Goal: Task Accomplishment & Management: Use online tool/utility

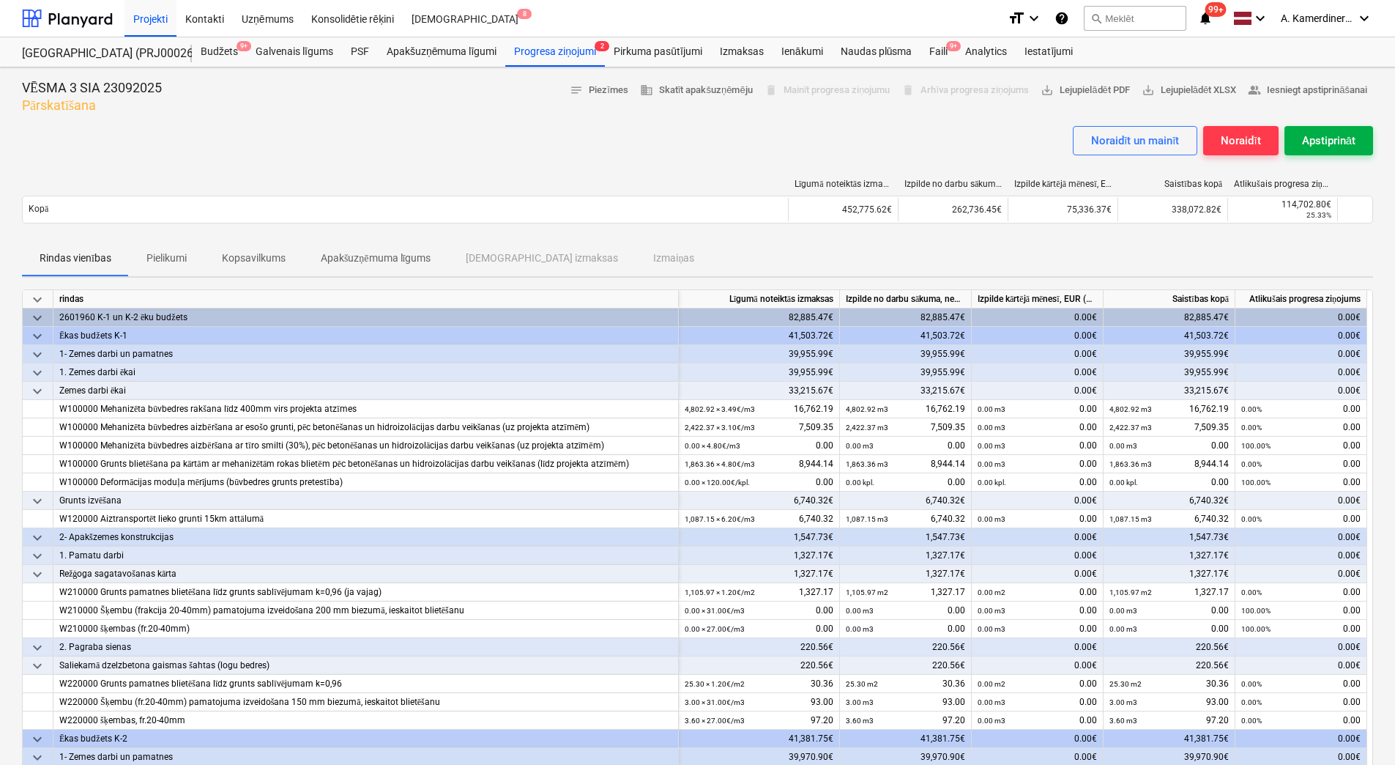
click at [1345, 135] on div "Apstiprināt" at bounding box center [1328, 140] width 53 height 19
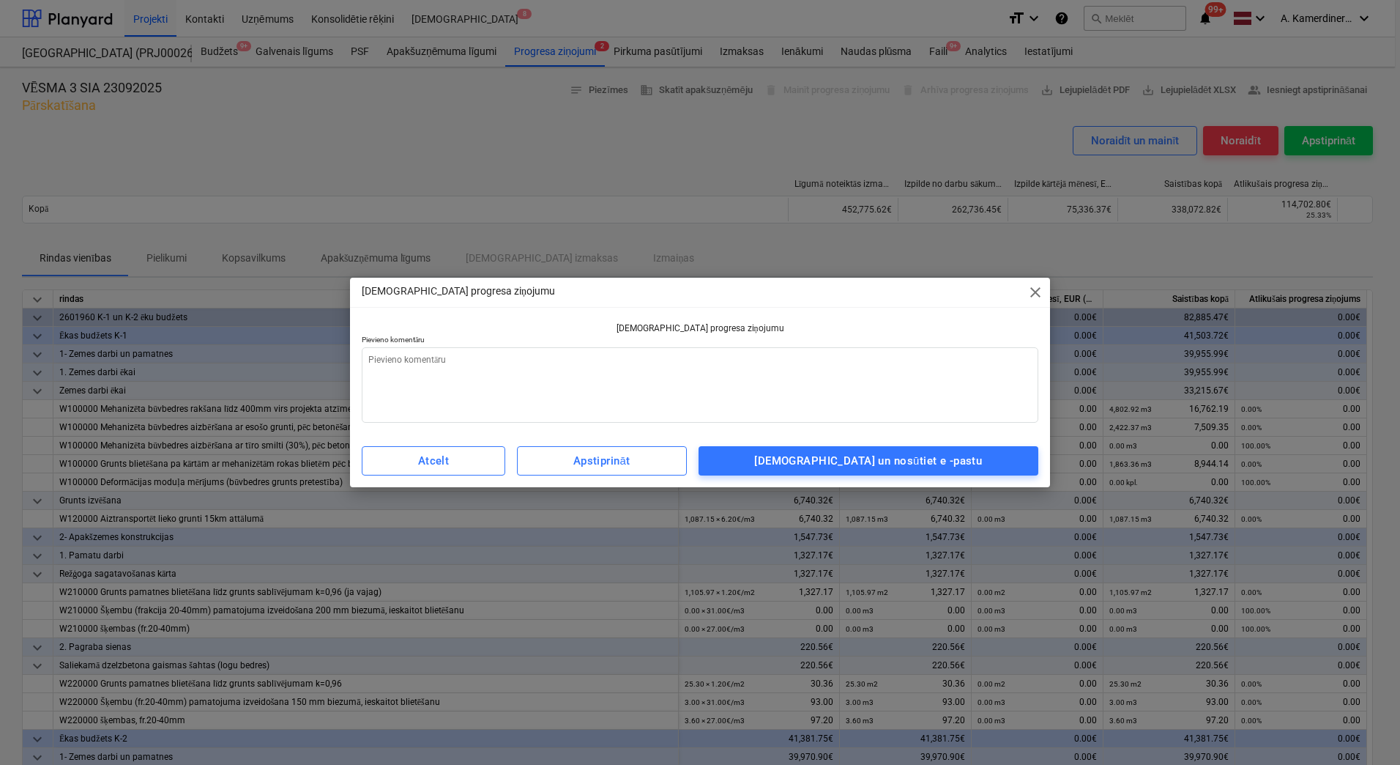
type textarea "x"
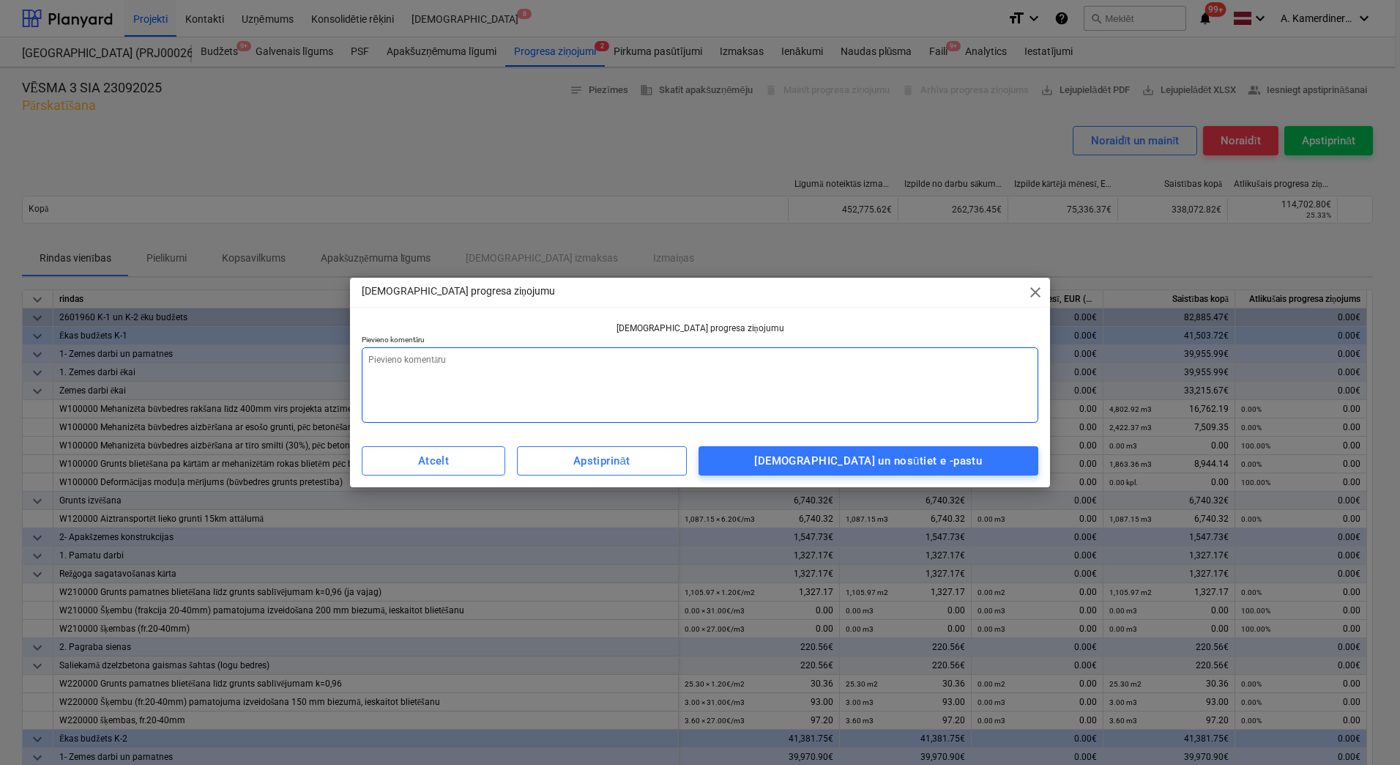
click at [829, 374] on textarea at bounding box center [700, 384] width 677 height 75
type textarea "o"
type textarea "x"
type textarea "ok"
type textarea "x"
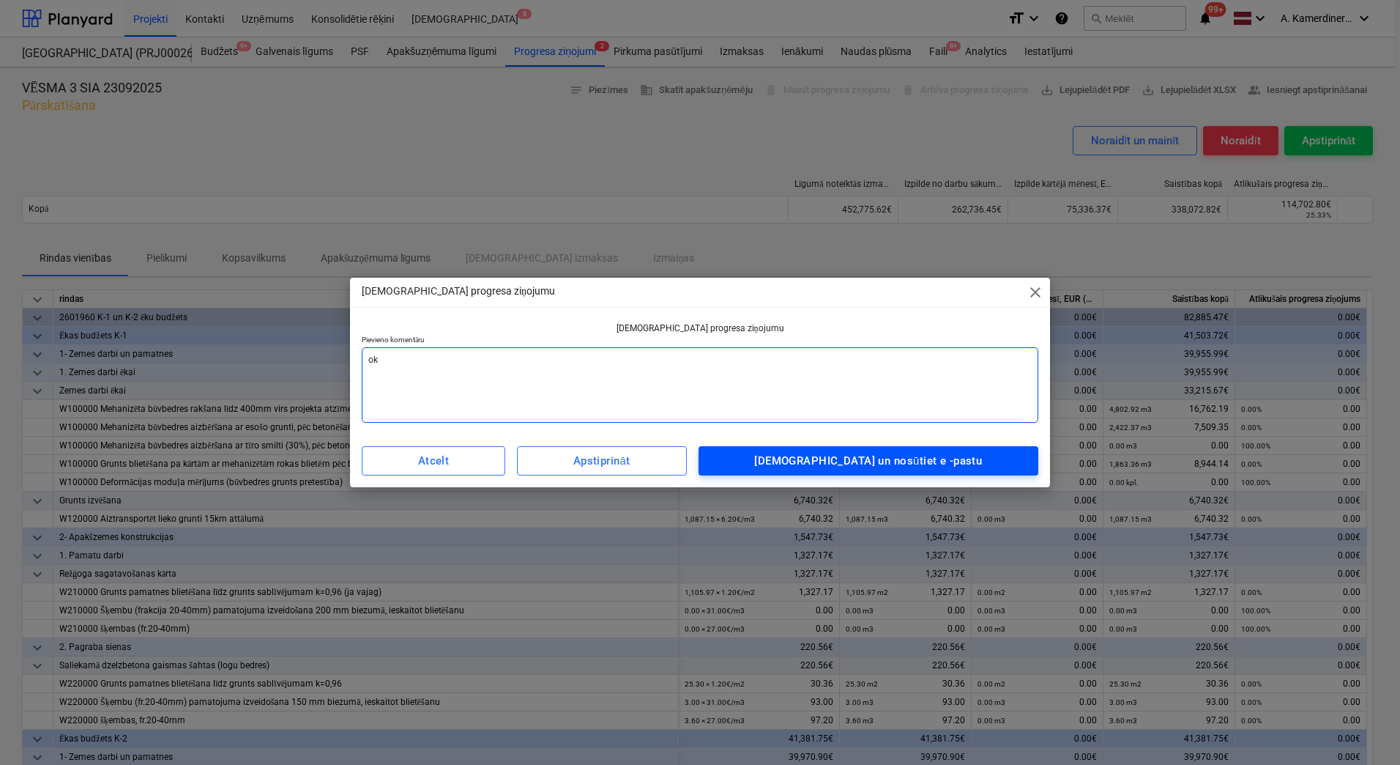
type textarea "ok"
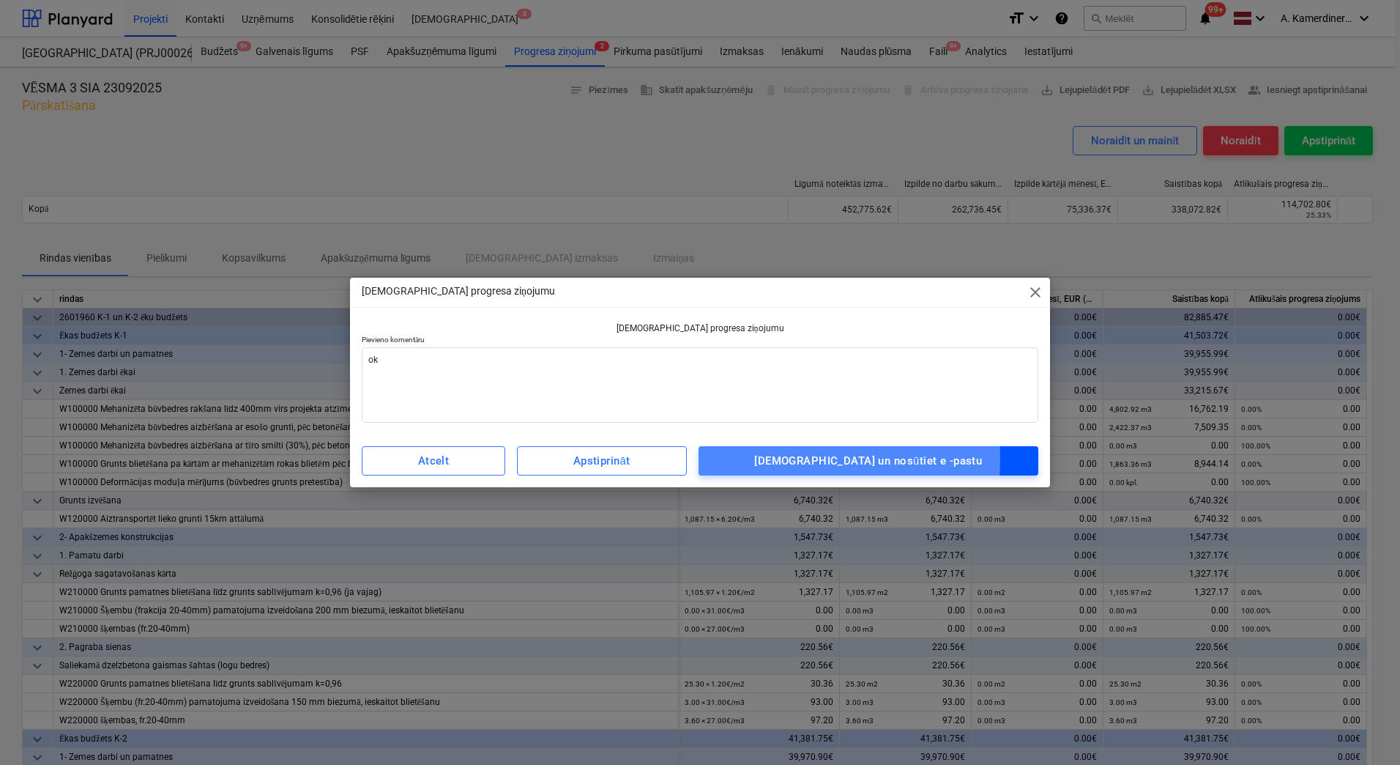
click at [828, 459] on div "[DEMOGRAPHIC_DATA] un nosūtiet e -pastu" at bounding box center [868, 460] width 228 height 19
type textarea "x"
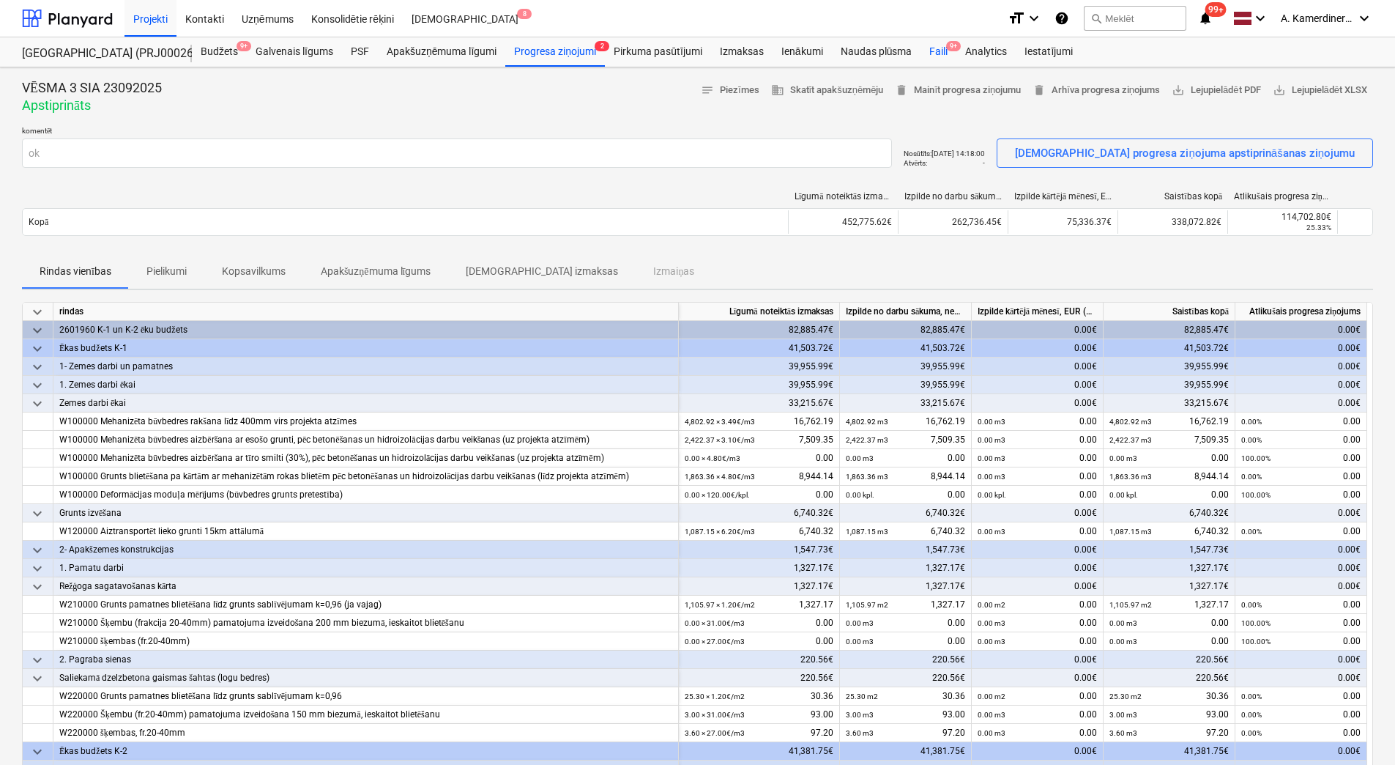
click at [938, 49] on div "Faili 9+" at bounding box center [939, 51] width 36 height 29
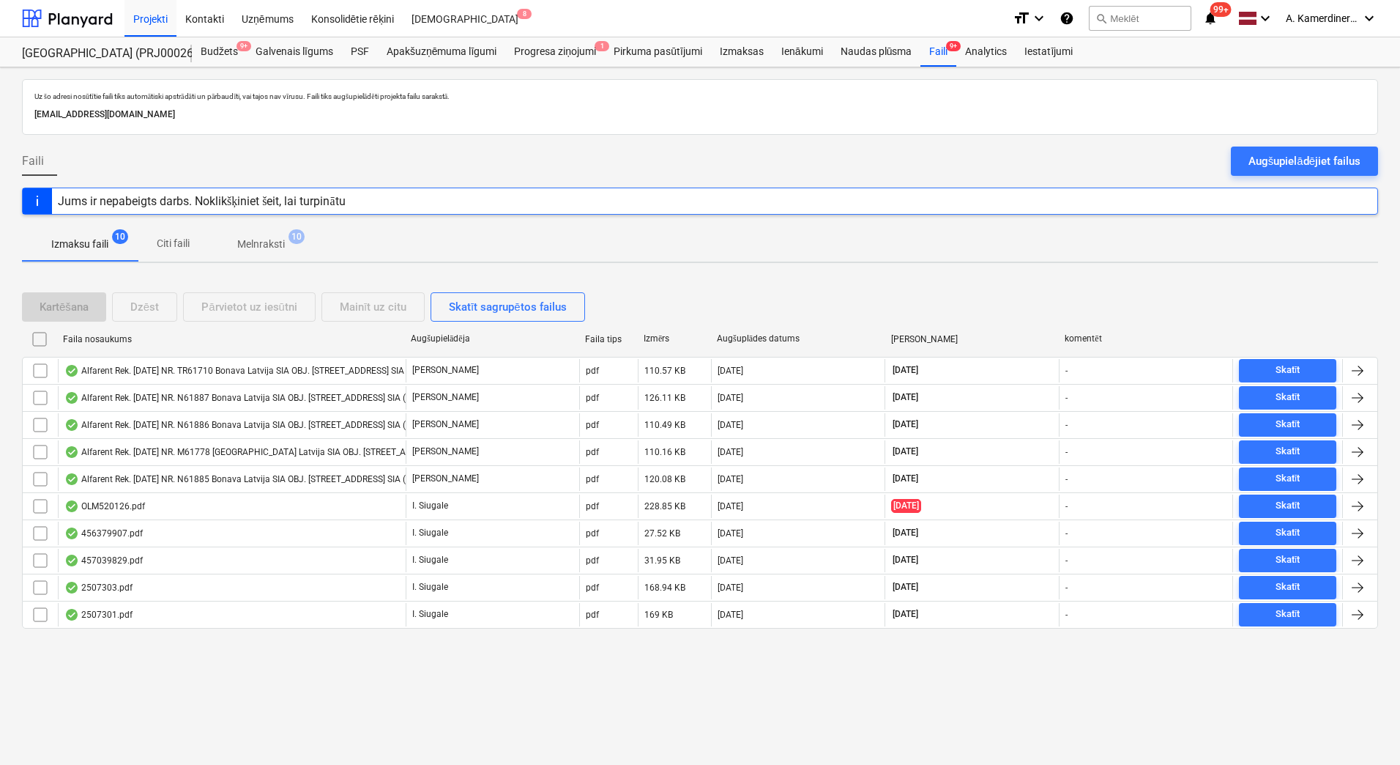
click at [281, 246] on p "Melnraksti" at bounding box center [261, 244] width 48 height 15
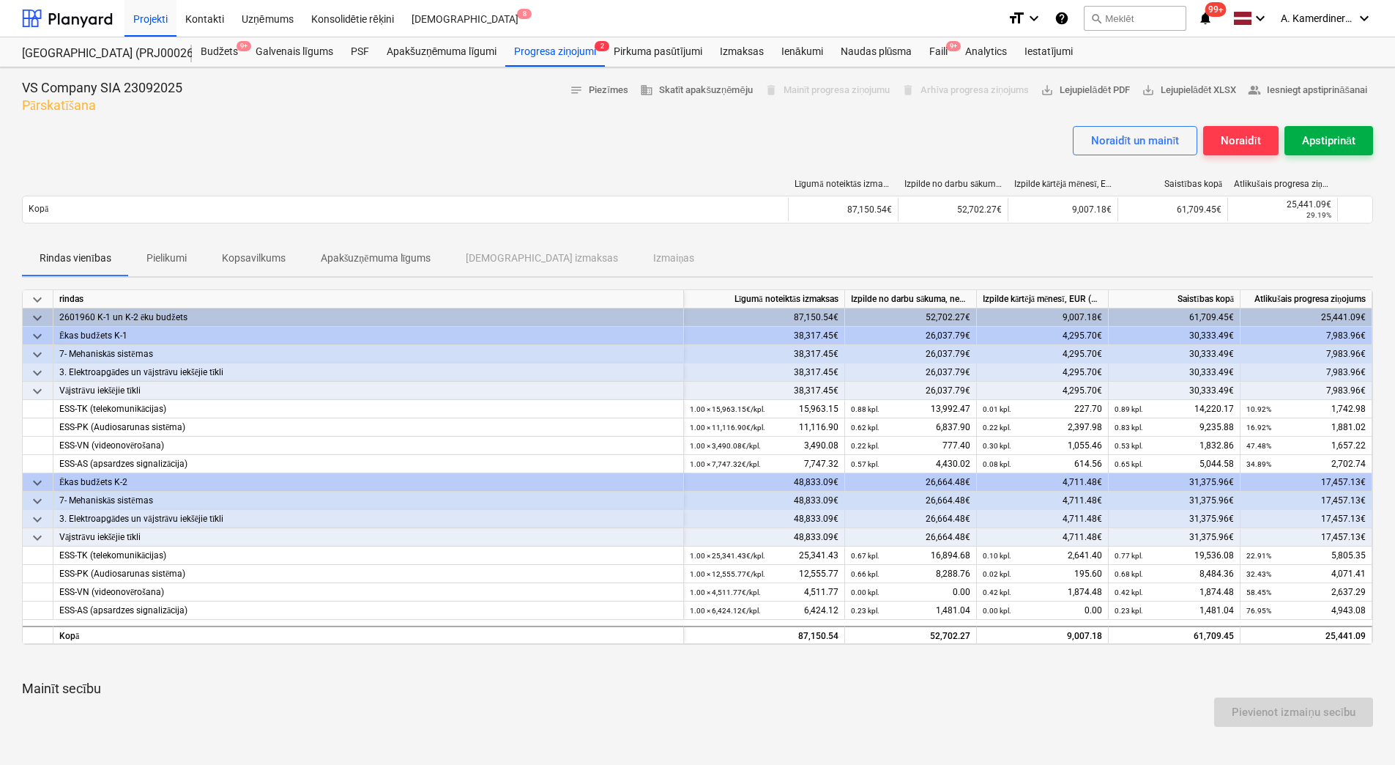
click at [1348, 141] on div "Apstiprināt" at bounding box center [1328, 140] width 53 height 19
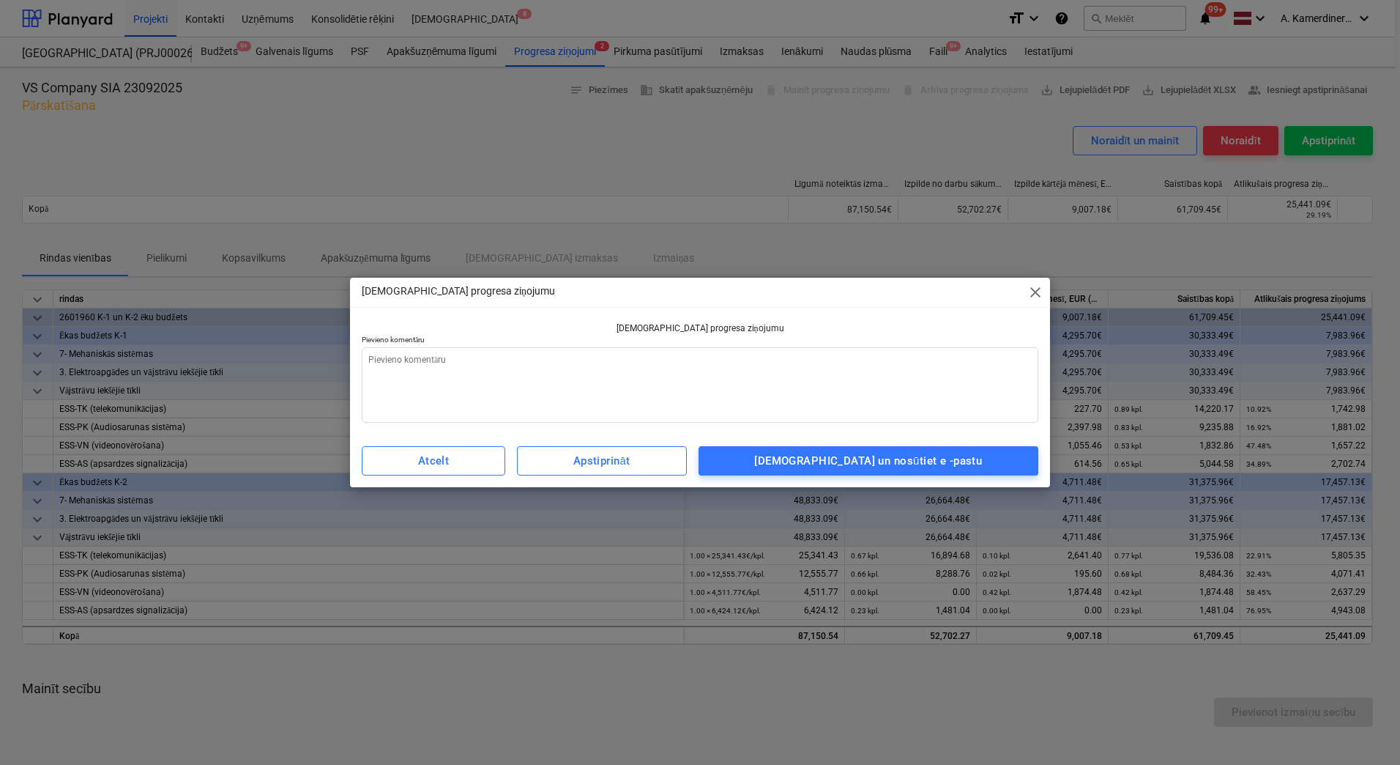
type textarea "x"
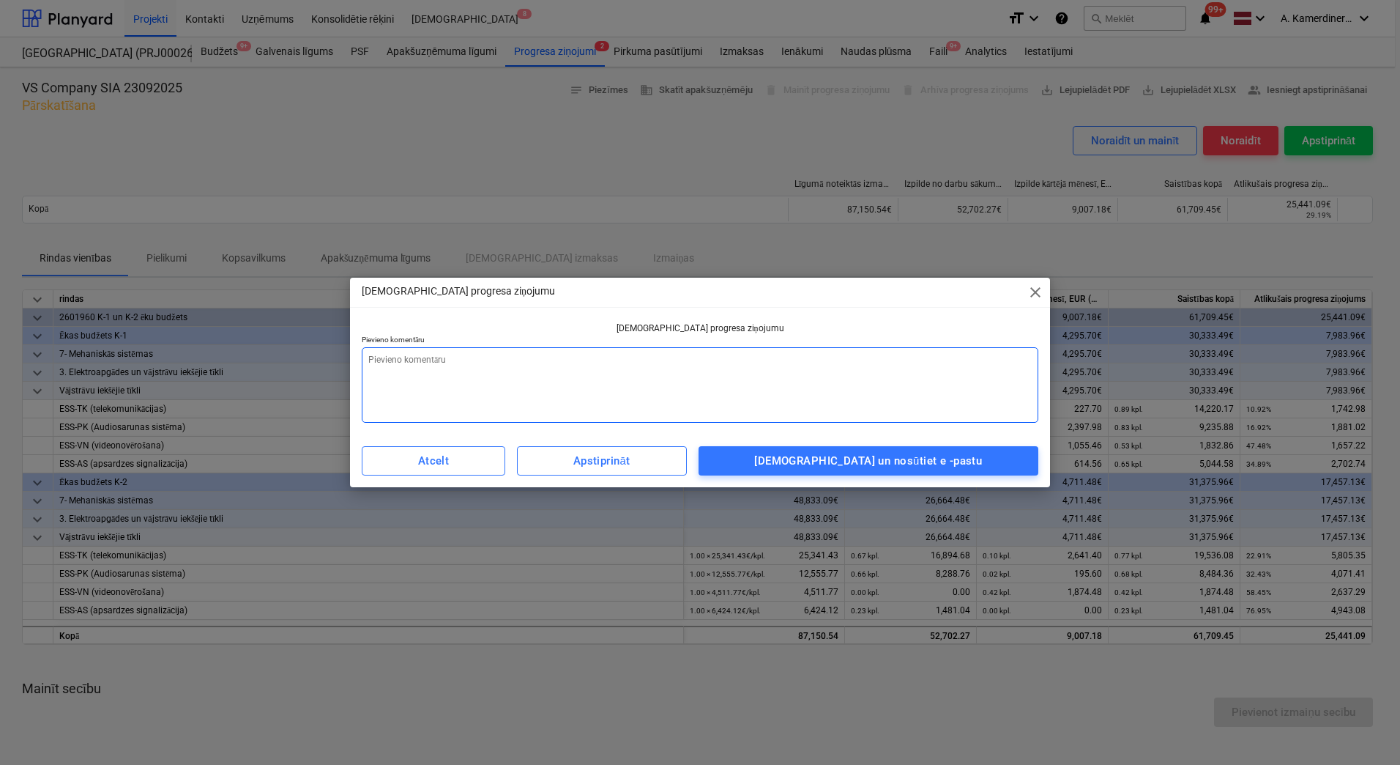
click at [852, 381] on textarea at bounding box center [700, 384] width 677 height 75
type textarea "o"
type textarea "x"
type textarea "ok"
type textarea "x"
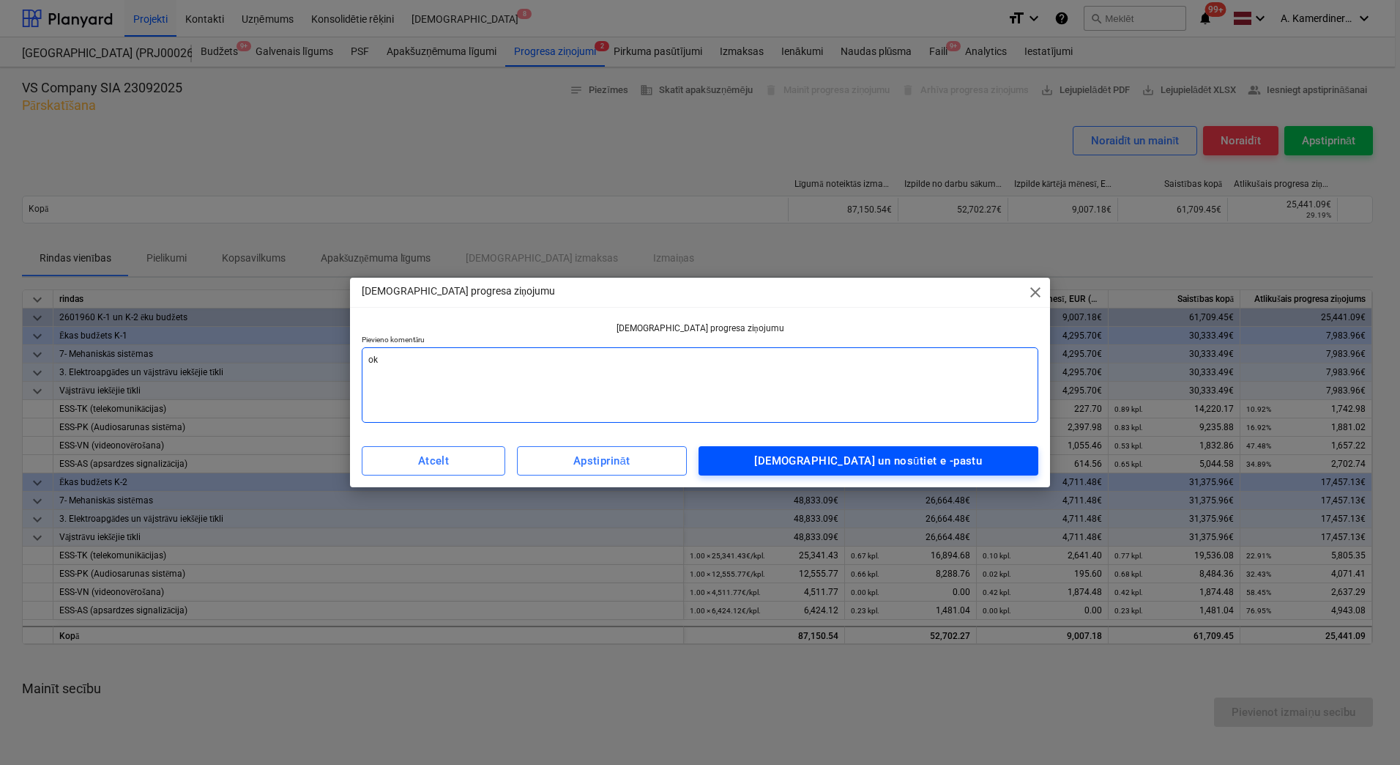
type textarea "ok"
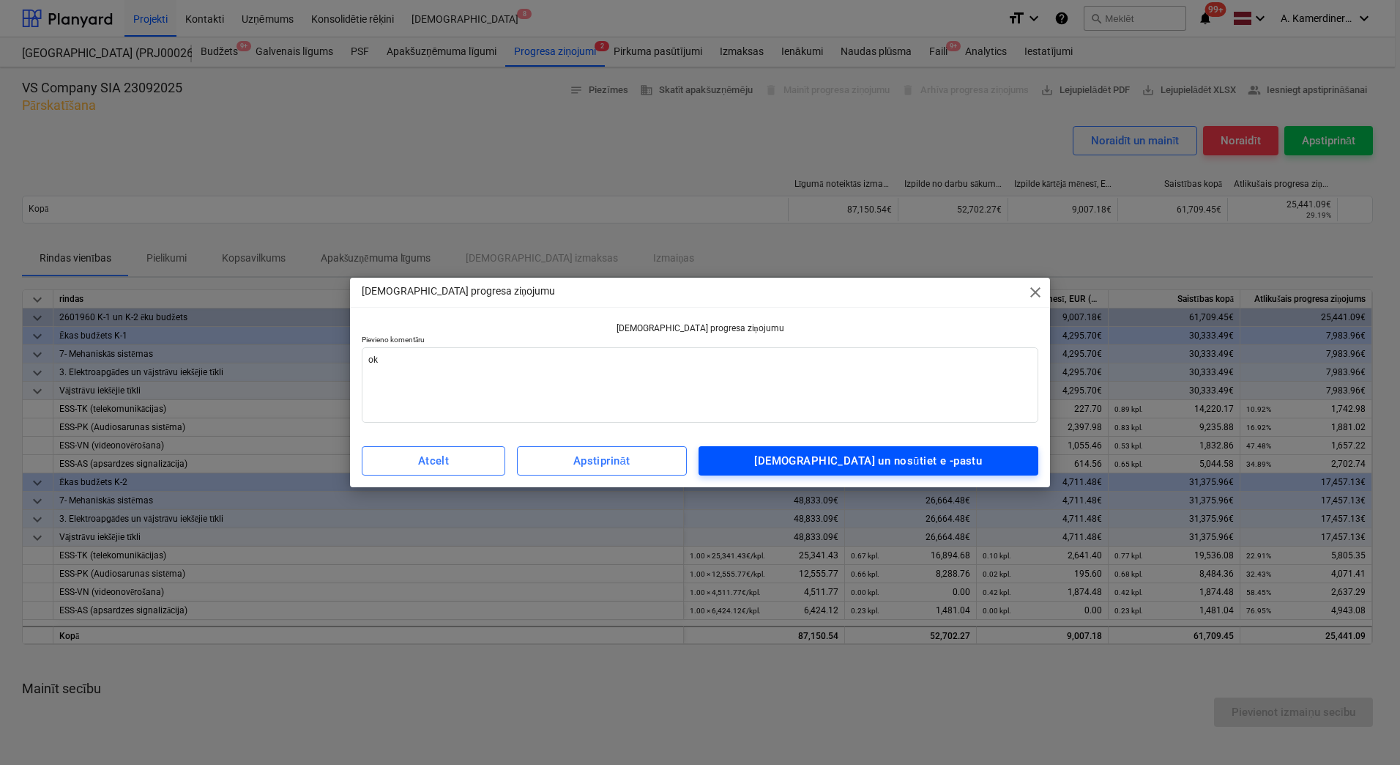
click at [883, 459] on div "Apstipriniet un nosūtiet e -pastu" at bounding box center [868, 460] width 228 height 19
type textarea "x"
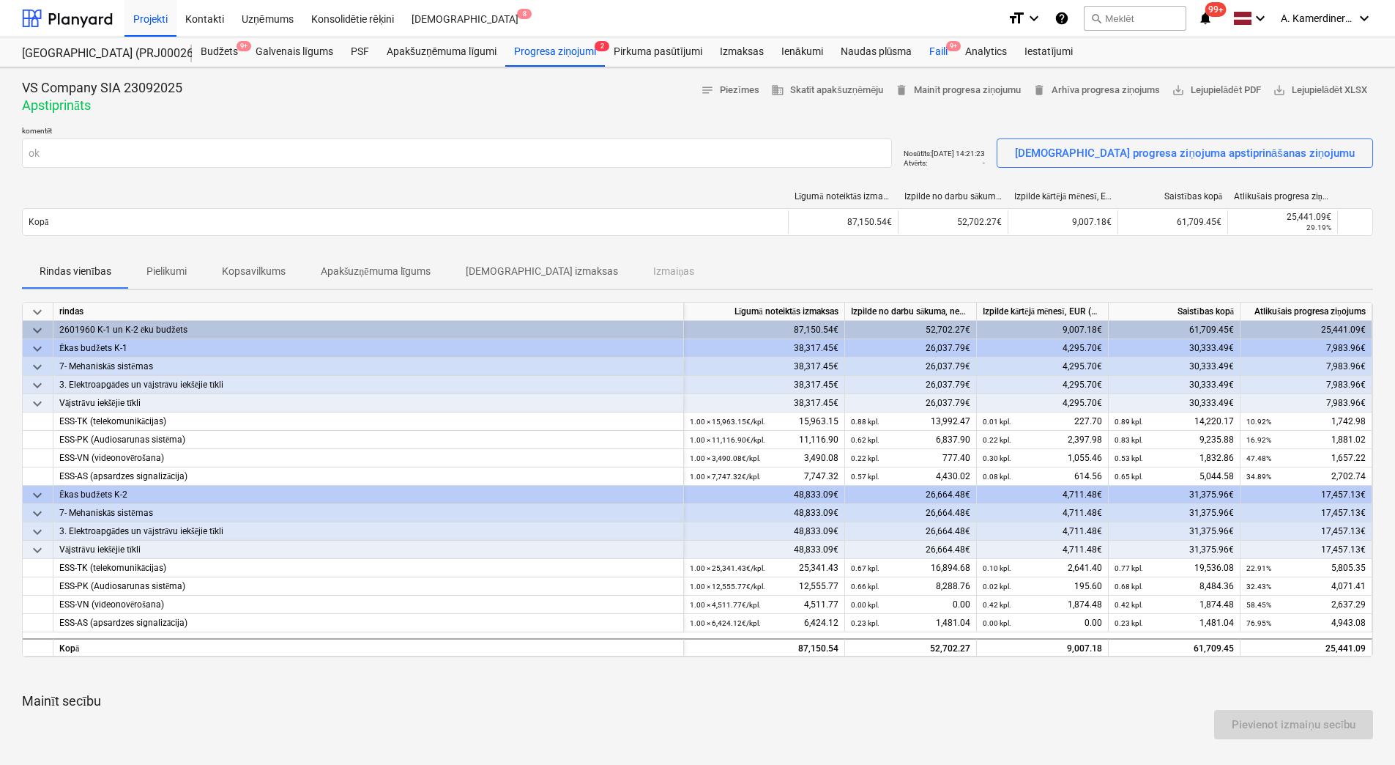
click at [946, 58] on div "Faili 9+" at bounding box center [939, 51] width 36 height 29
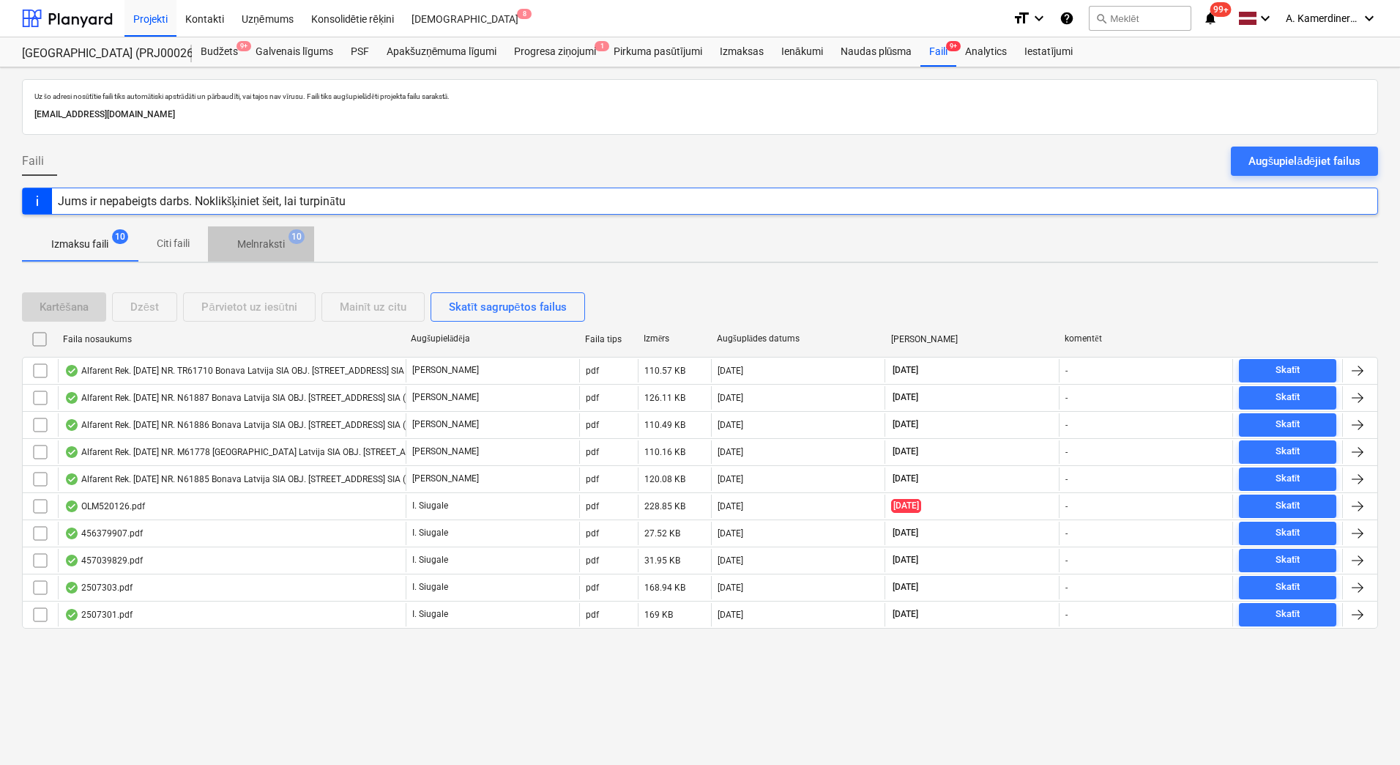
click at [277, 234] on span "Melnraksti 10" at bounding box center [261, 244] width 106 height 26
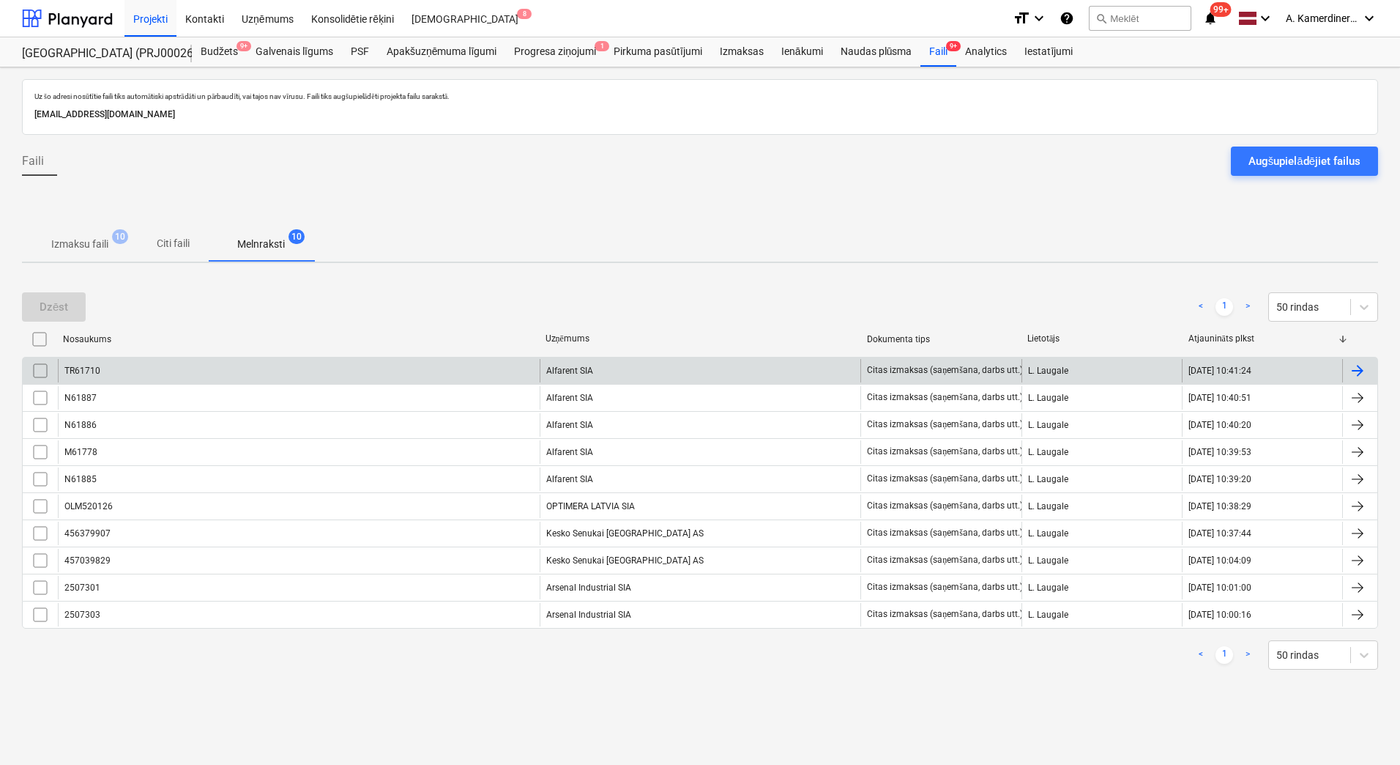
click at [579, 372] on div "Alfarent SIA" at bounding box center [701, 370] width 322 height 23
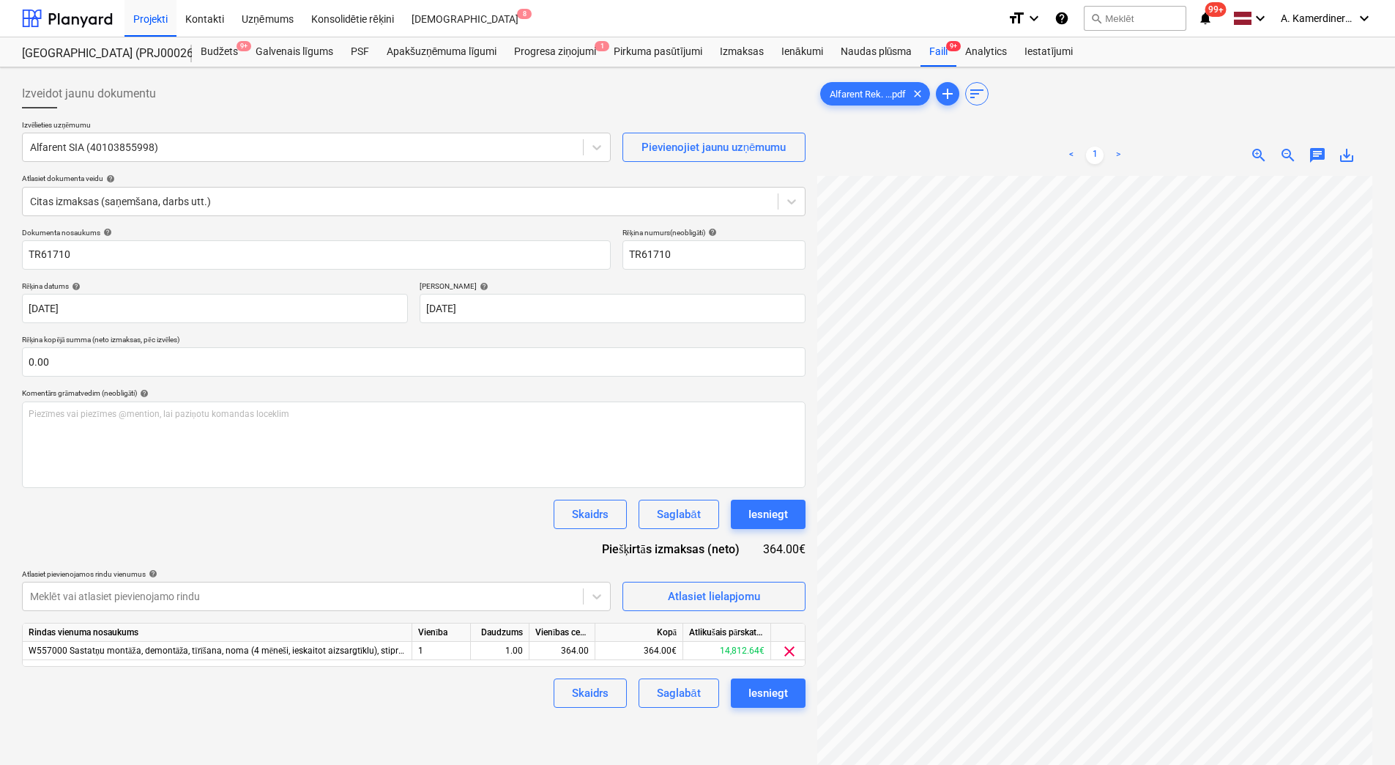
scroll to position [179, 106]
click at [760, 513] on div "Iesniegt" at bounding box center [769, 514] width 40 height 19
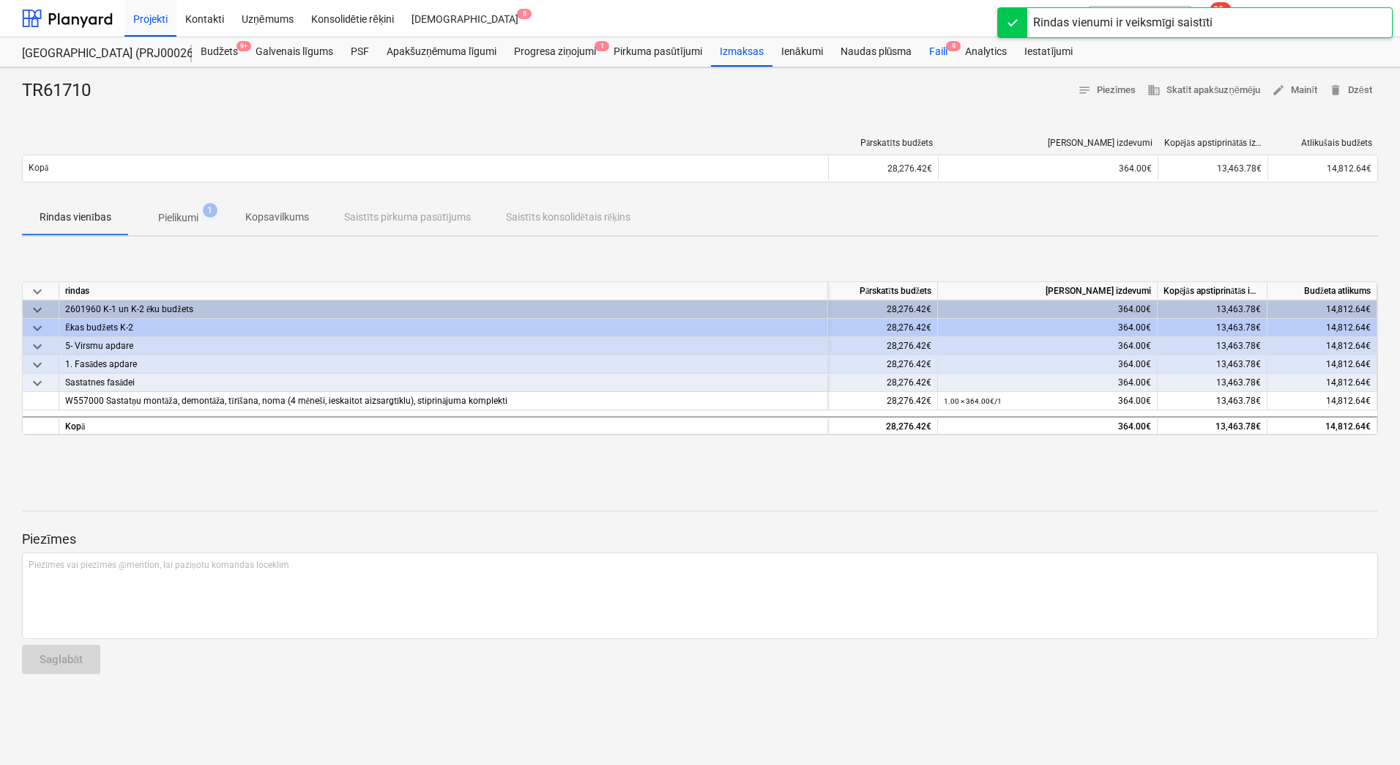
click at [944, 57] on div "Faili 9" at bounding box center [939, 51] width 36 height 29
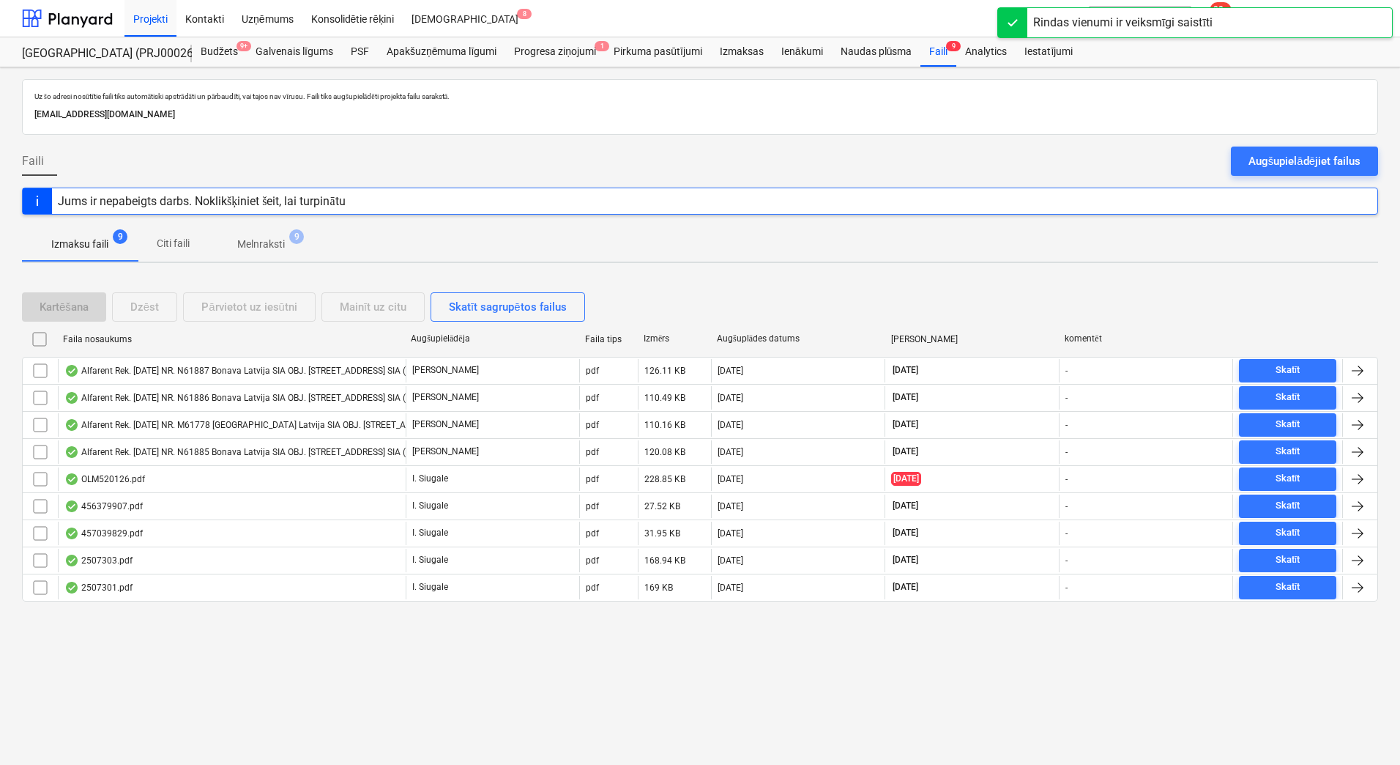
click at [277, 240] on p "Melnraksti" at bounding box center [261, 244] width 48 height 15
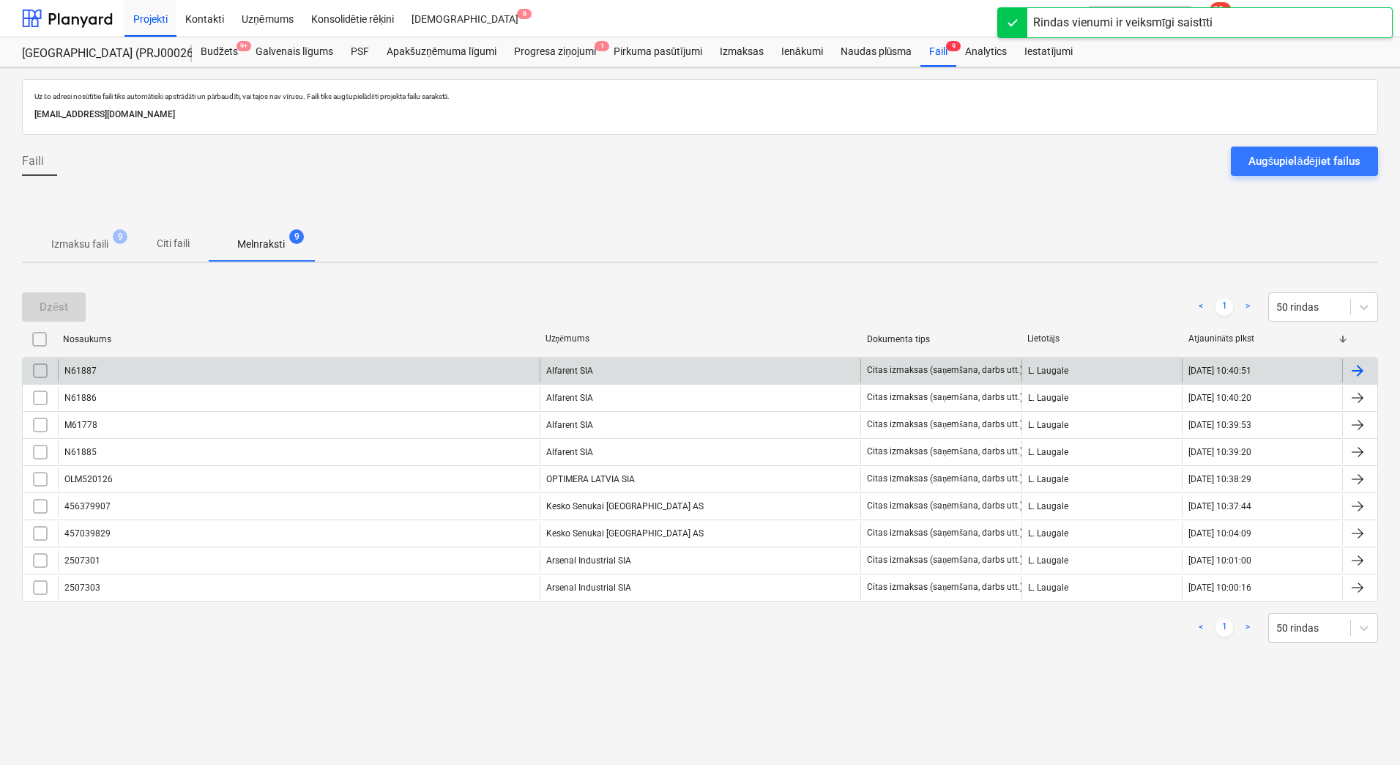
click at [623, 360] on div "Alfarent SIA" at bounding box center [701, 370] width 322 height 23
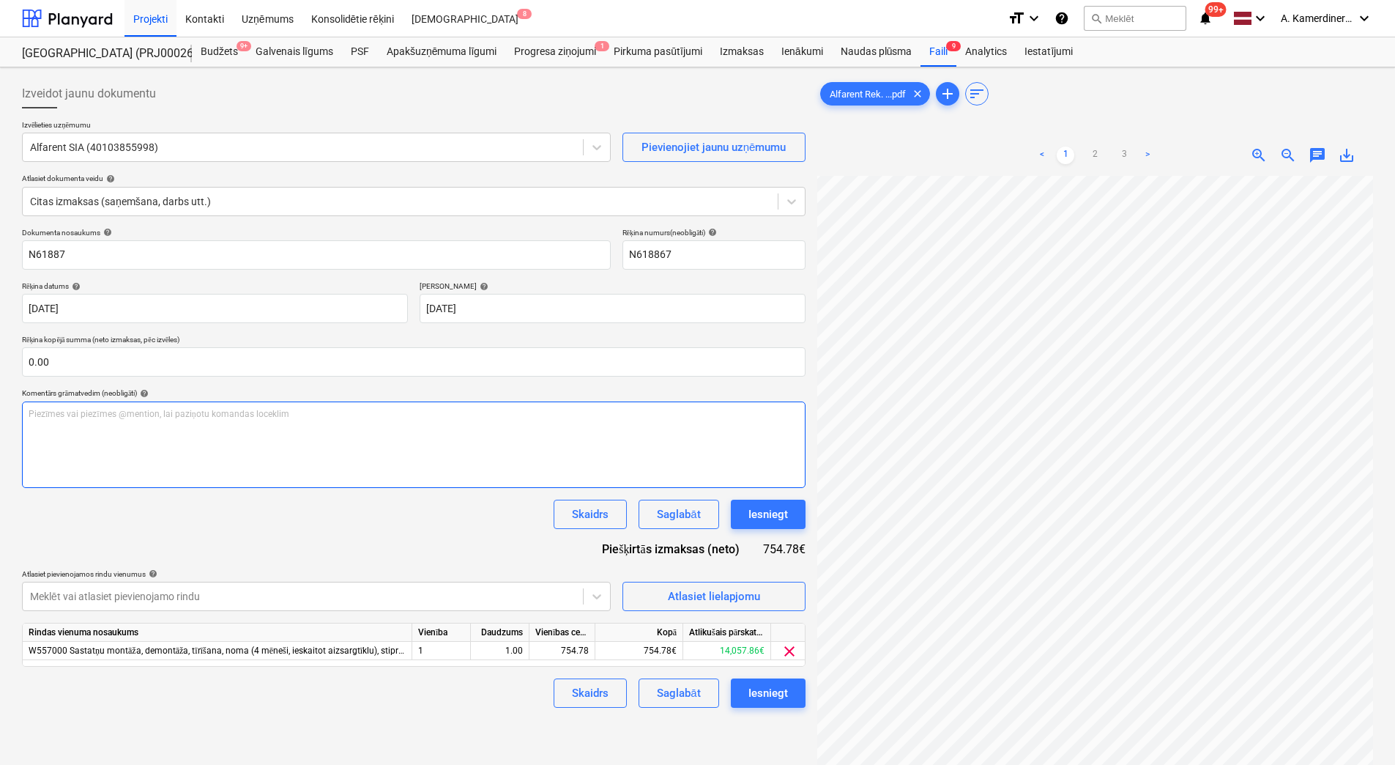
scroll to position [212, 37]
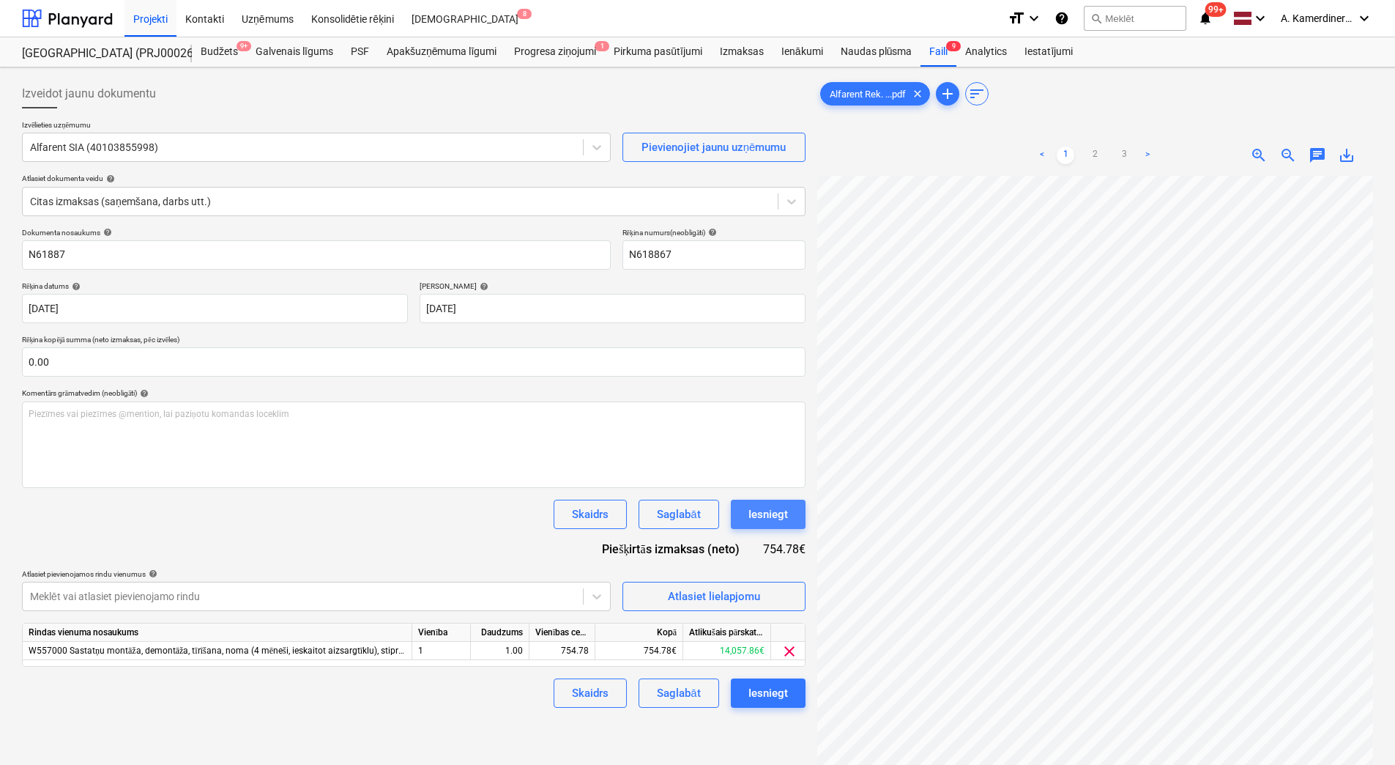
click at [764, 508] on div "Iesniegt" at bounding box center [769, 514] width 40 height 19
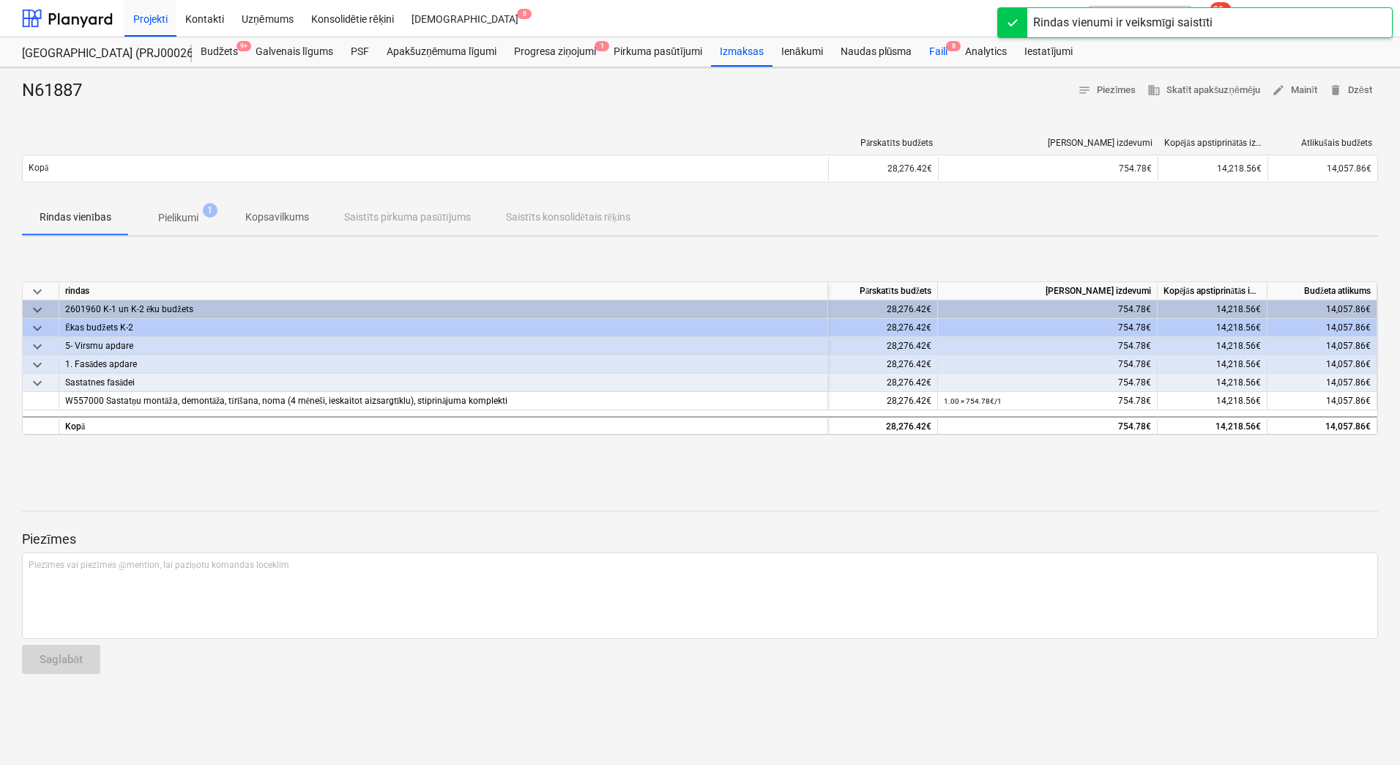
click at [943, 51] on div "Faili 8" at bounding box center [939, 51] width 36 height 29
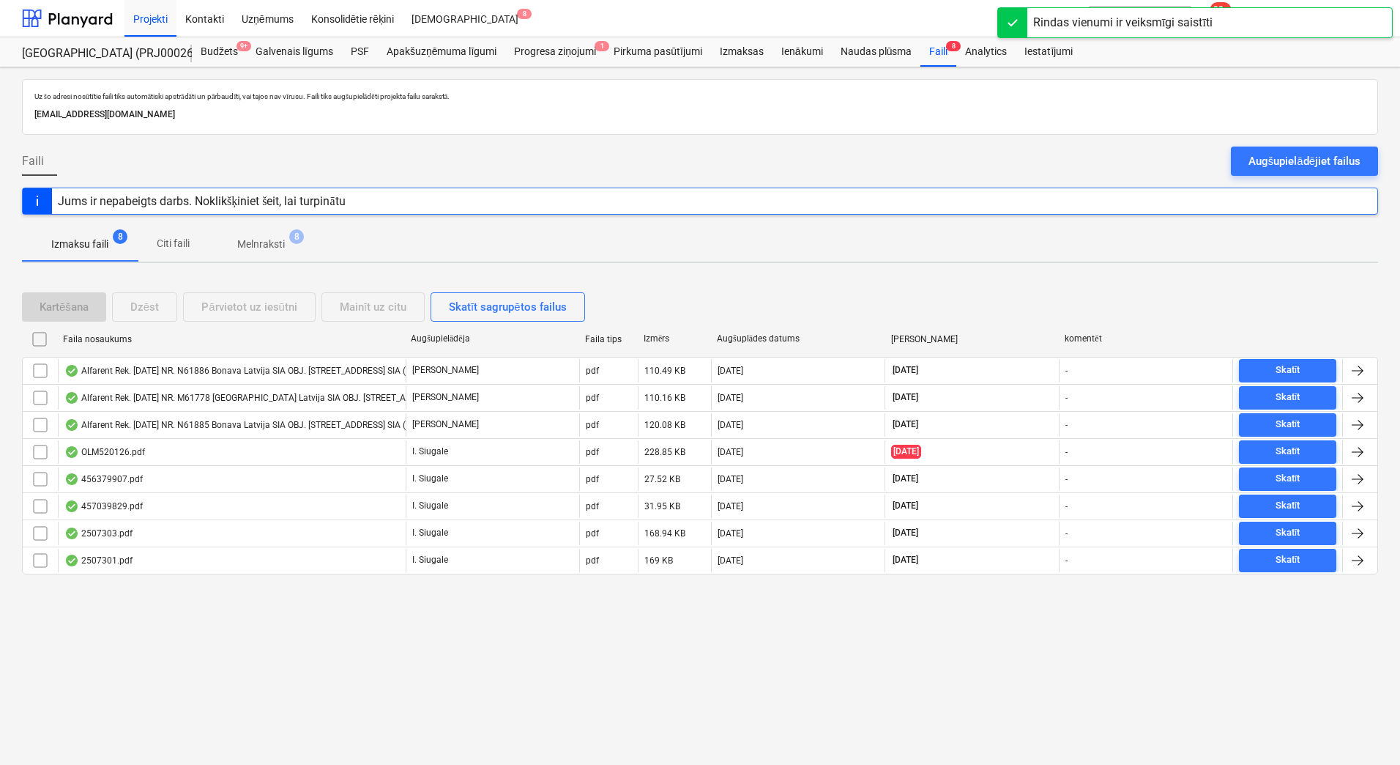
click at [264, 243] on p "Melnraksti" at bounding box center [261, 244] width 48 height 15
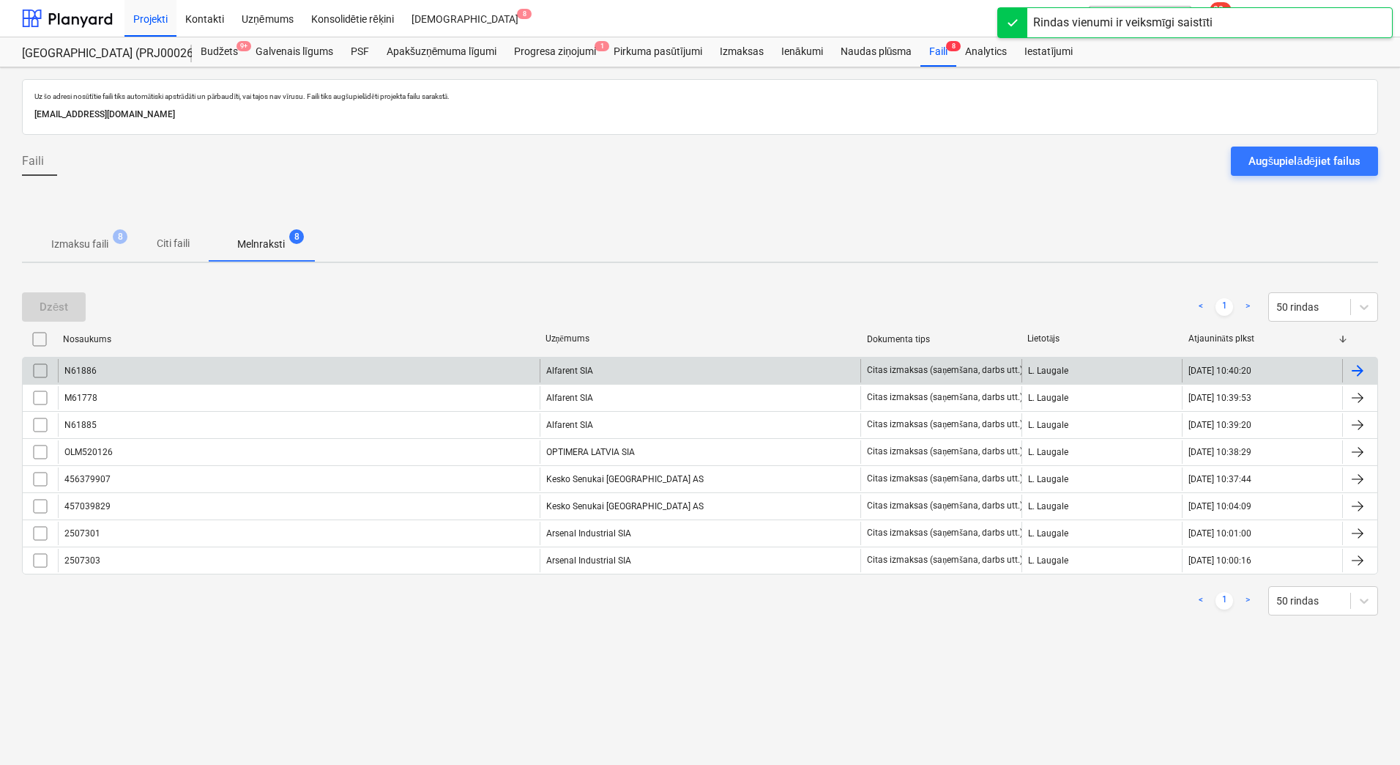
click at [565, 363] on div "Alfarent SIA" at bounding box center [701, 370] width 322 height 23
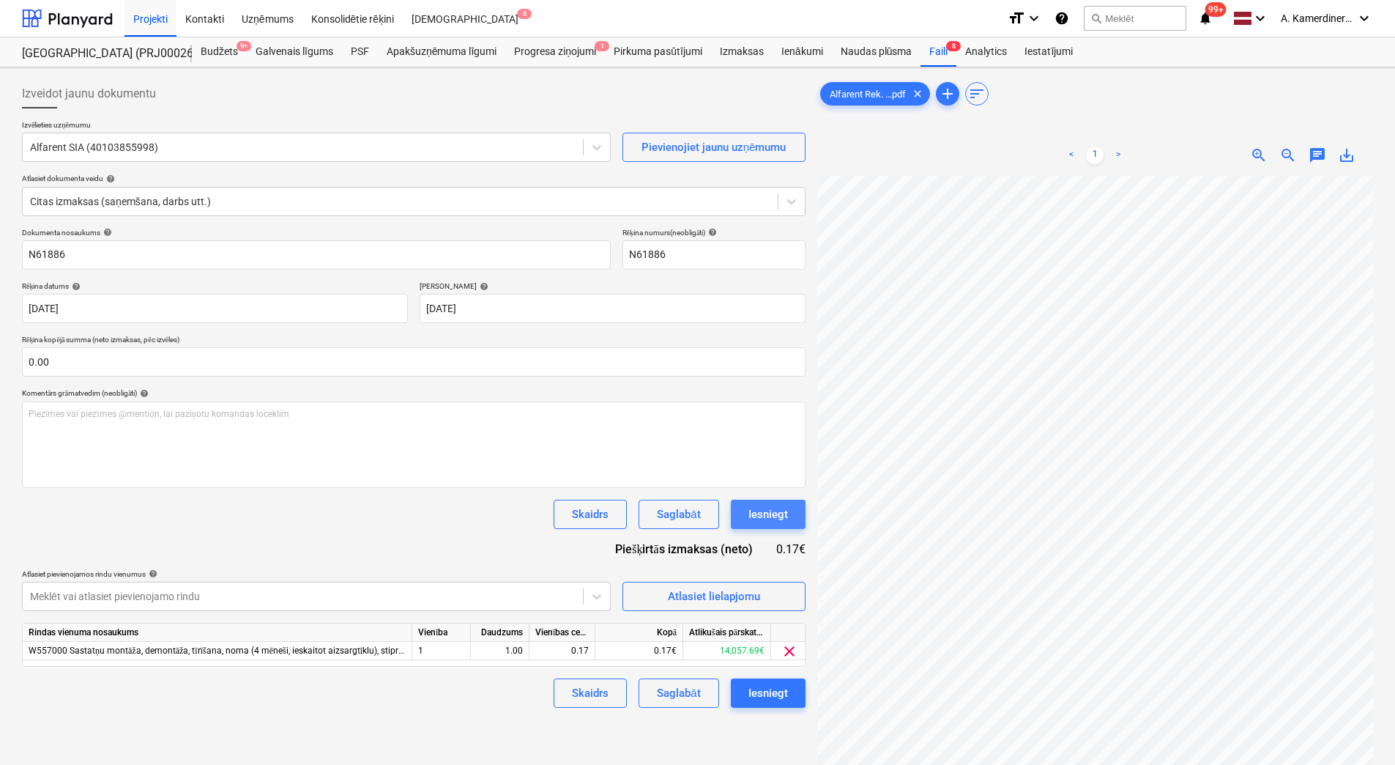
click at [768, 511] on div "Iesniegt" at bounding box center [769, 514] width 40 height 19
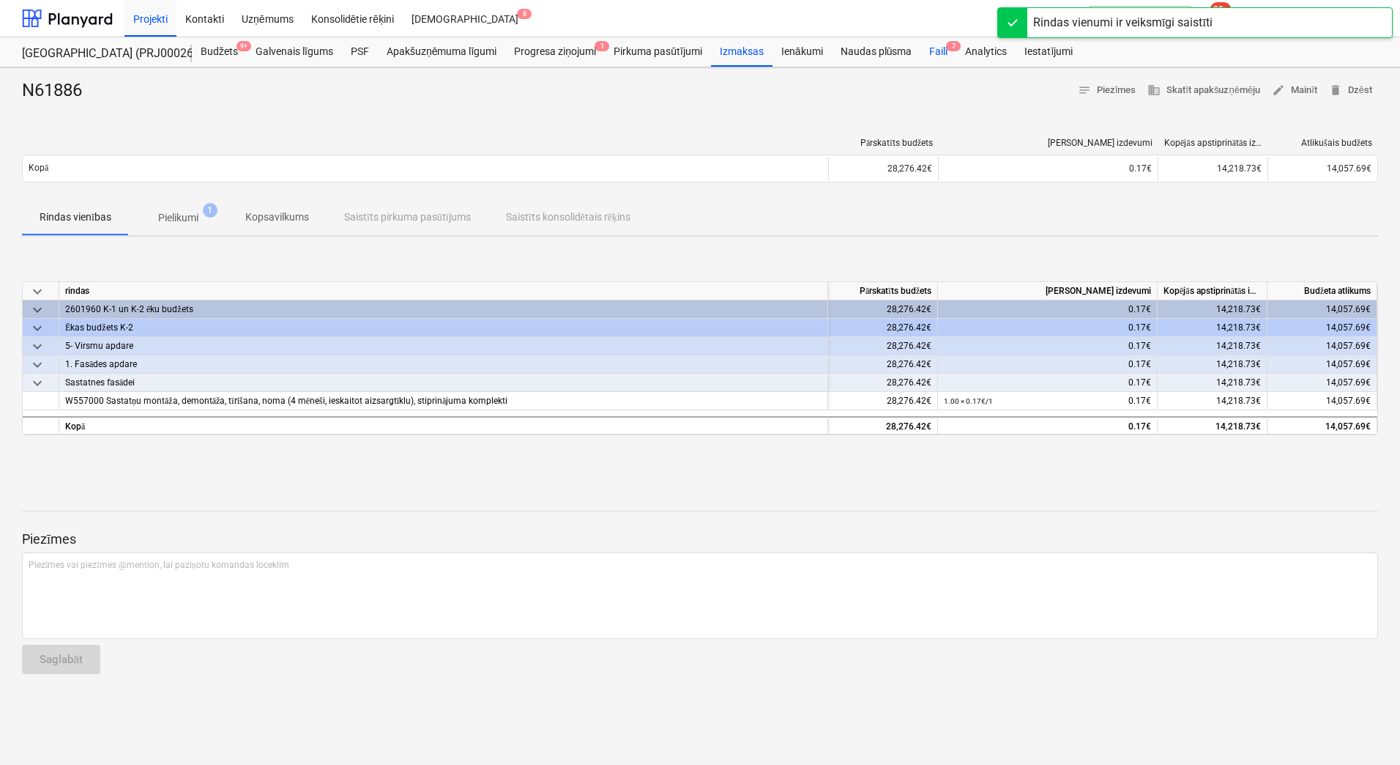
click at [932, 51] on div "Faili 7" at bounding box center [939, 51] width 36 height 29
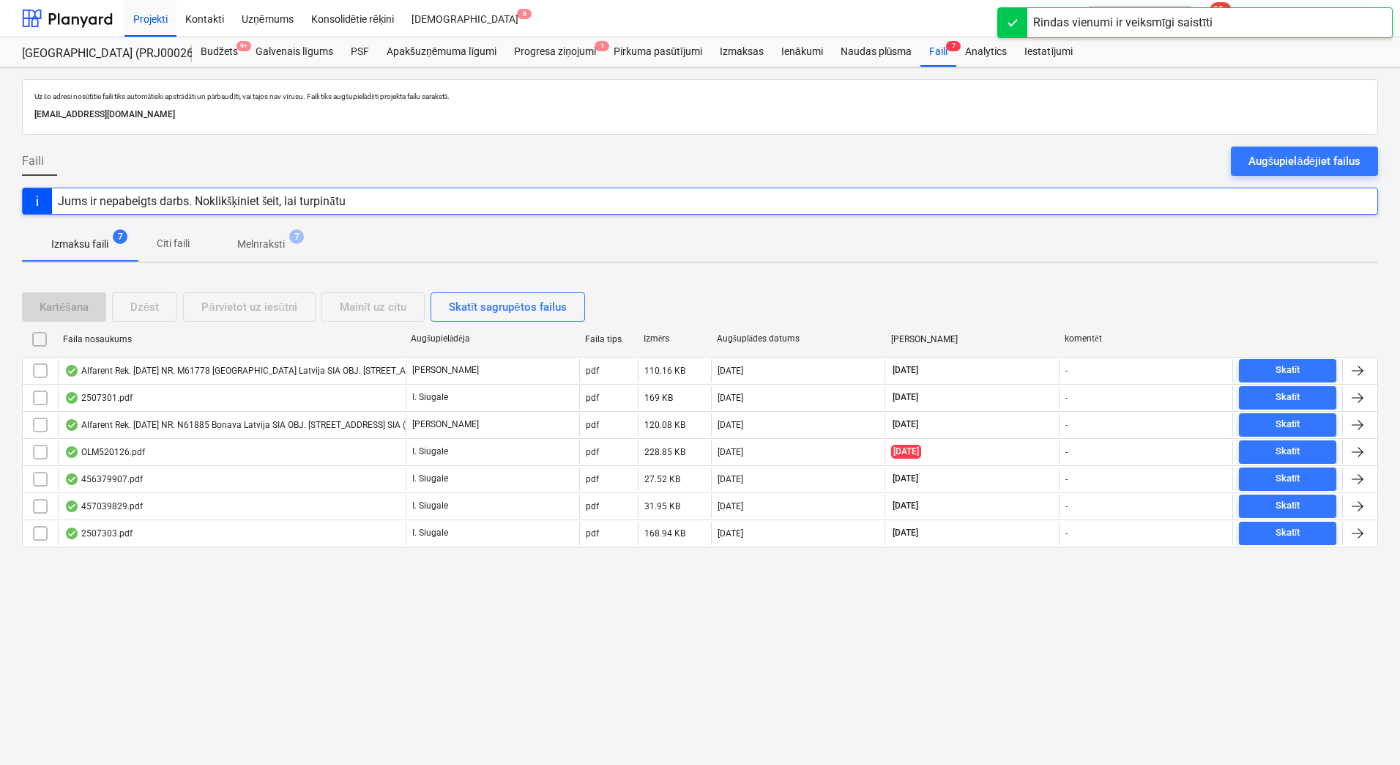
click at [289, 233] on span "Melnraksti 7" at bounding box center [261, 244] width 106 height 26
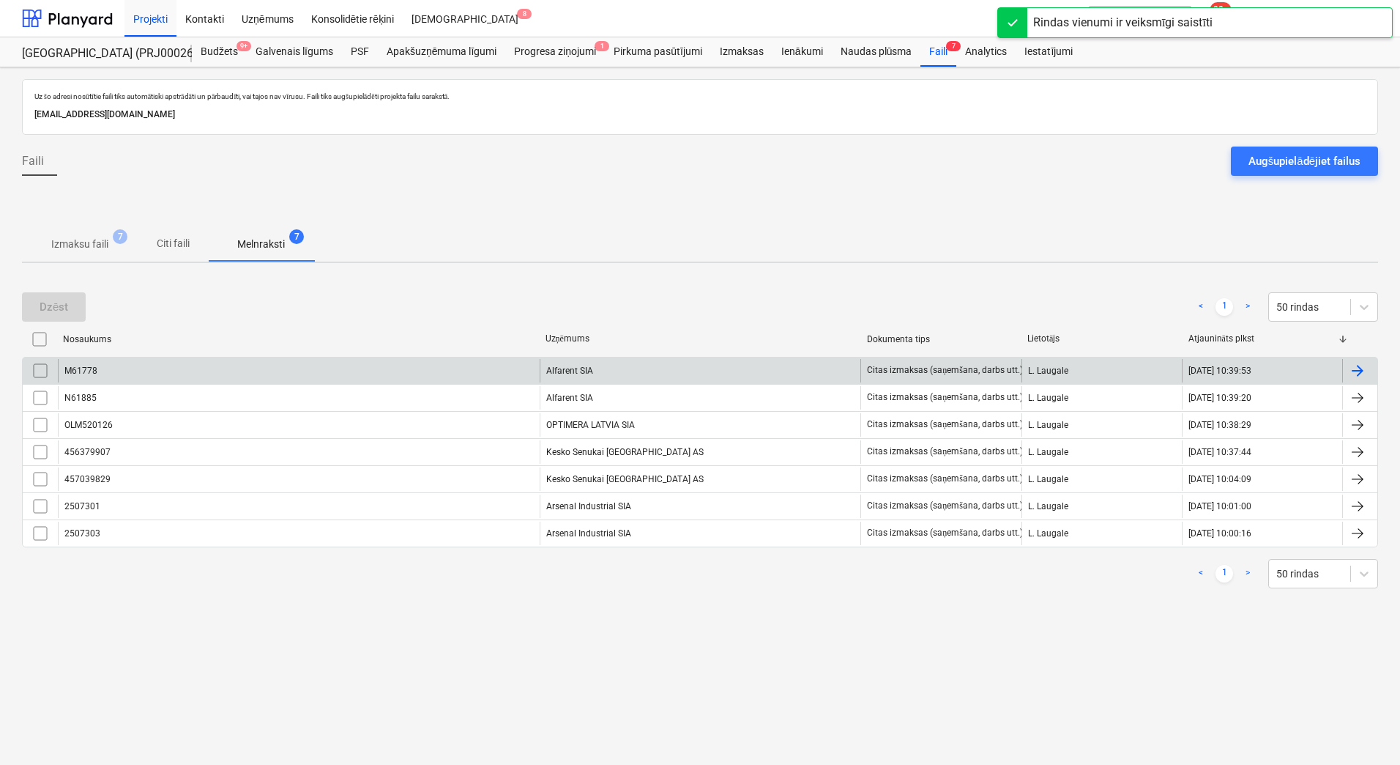
click at [552, 371] on div "Alfarent SIA" at bounding box center [701, 370] width 322 height 23
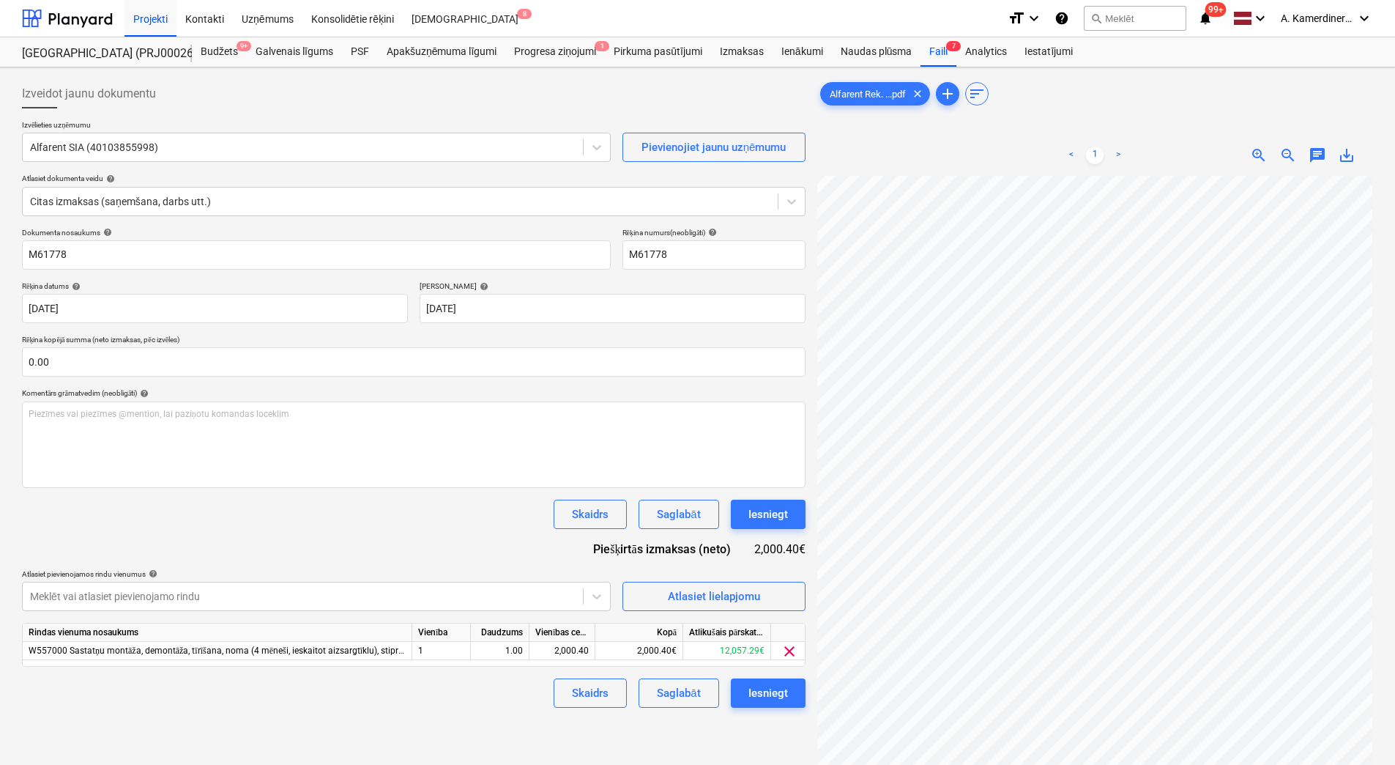
scroll to position [45, 106]
click at [771, 515] on div "Iesniegt" at bounding box center [769, 514] width 40 height 19
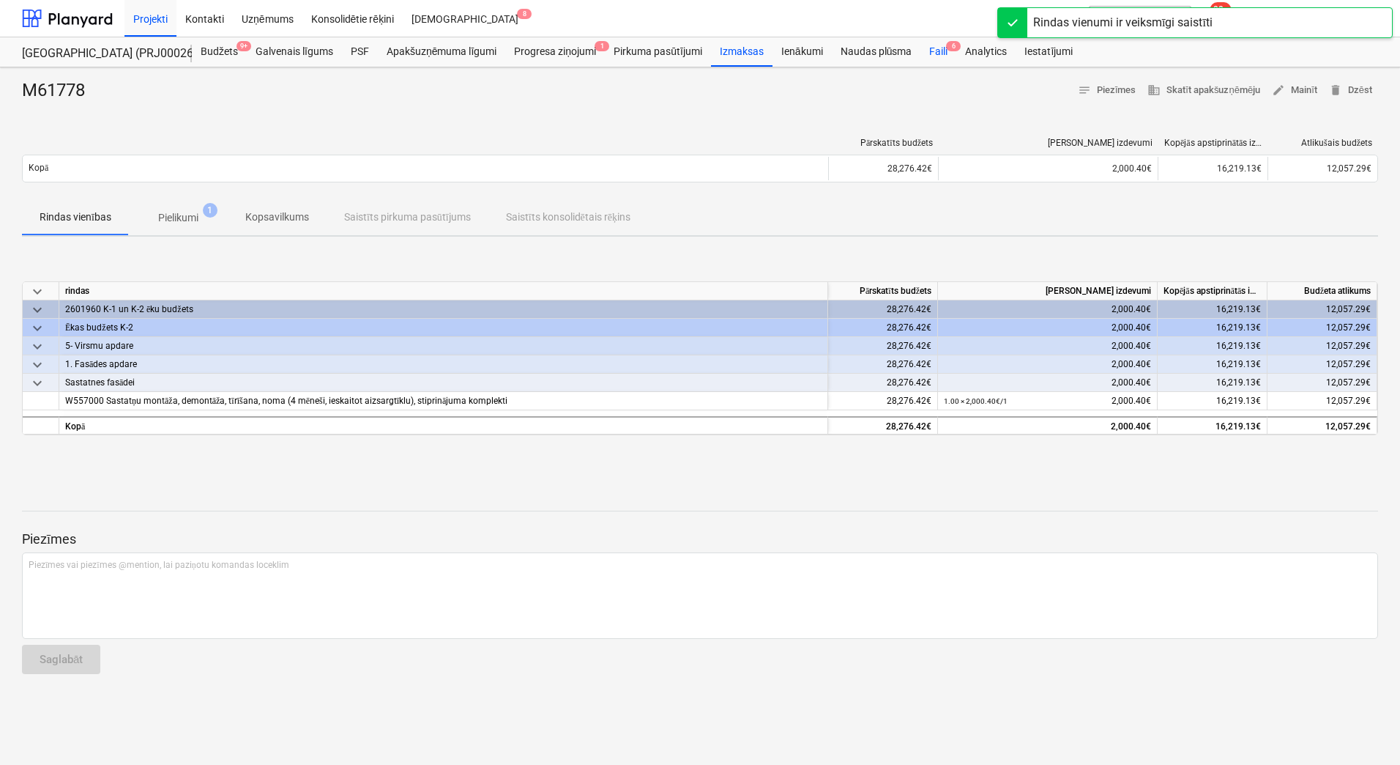
click at [946, 54] on div "Faili 6" at bounding box center [939, 51] width 36 height 29
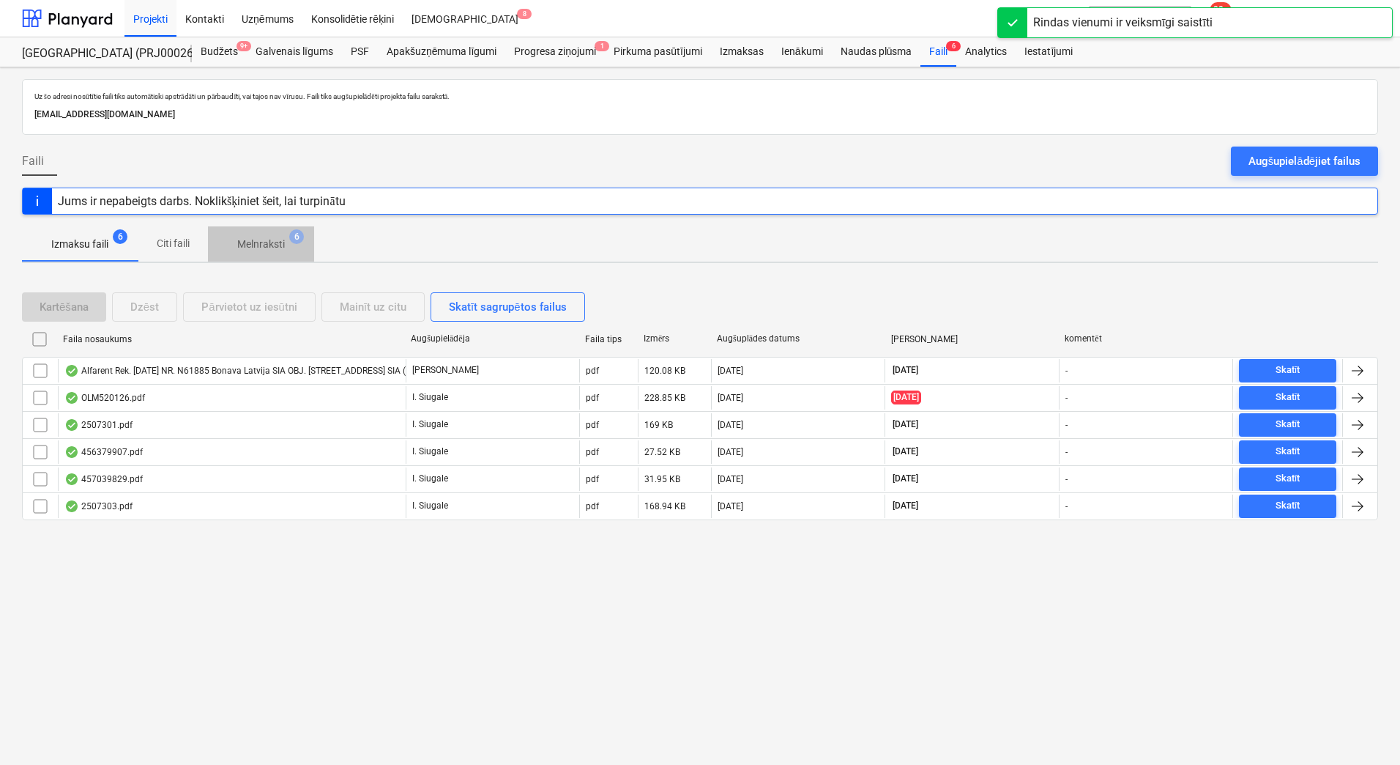
click at [286, 240] on span "Melnraksti 6" at bounding box center [261, 244] width 71 height 15
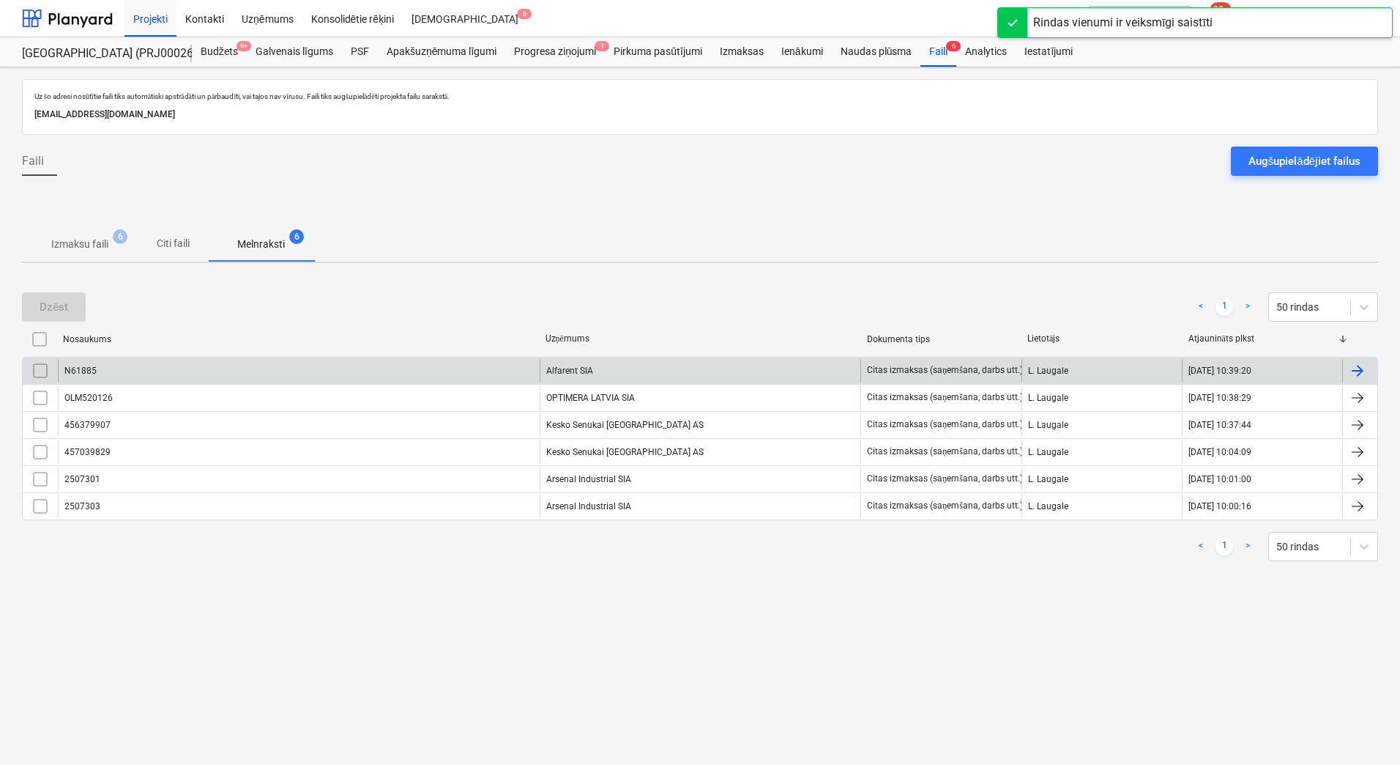
click at [596, 376] on div "Alfarent SIA" at bounding box center [701, 370] width 322 height 23
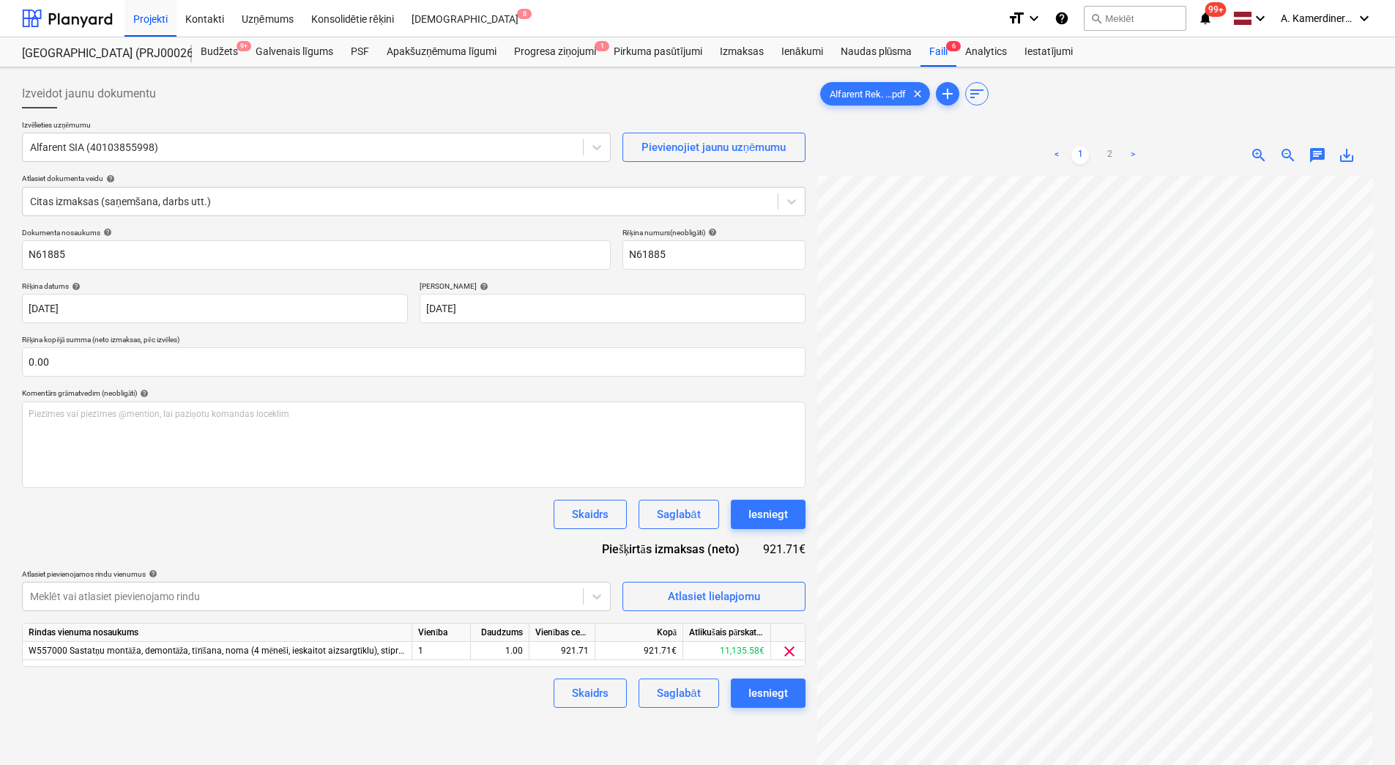
scroll to position [212, 105]
click at [754, 519] on div "Iesniegt" at bounding box center [769, 514] width 40 height 19
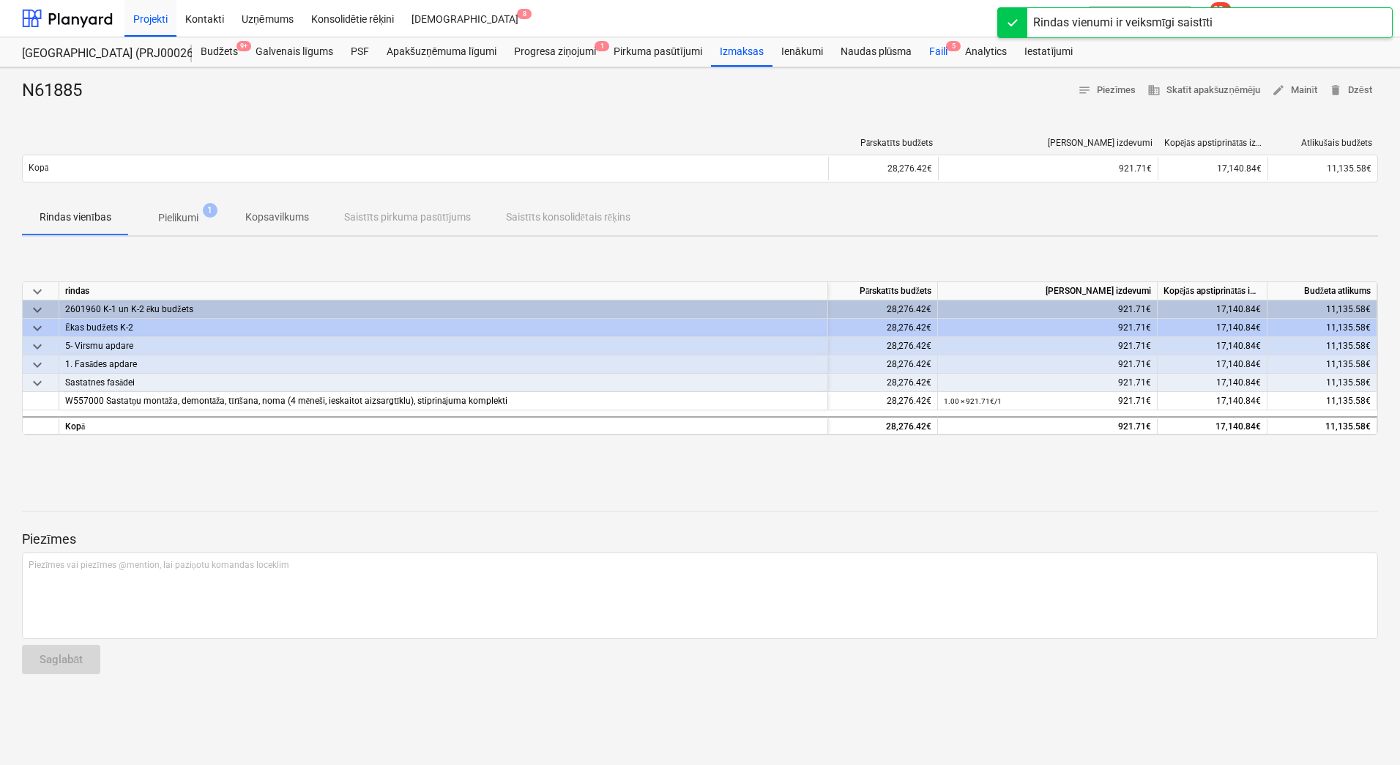
click at [944, 48] on div "Faili 5" at bounding box center [939, 51] width 36 height 29
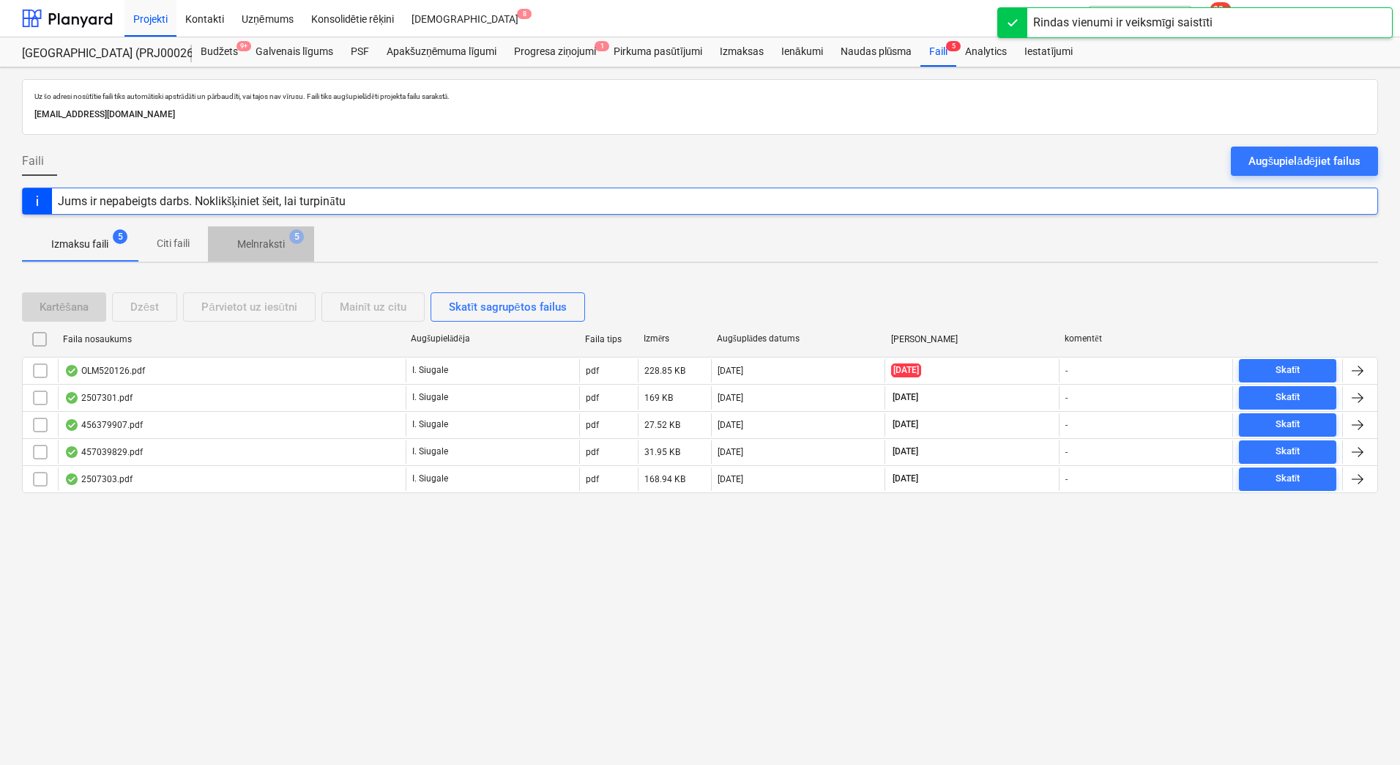
click at [275, 236] on span "Melnraksti 5" at bounding box center [261, 244] width 106 height 26
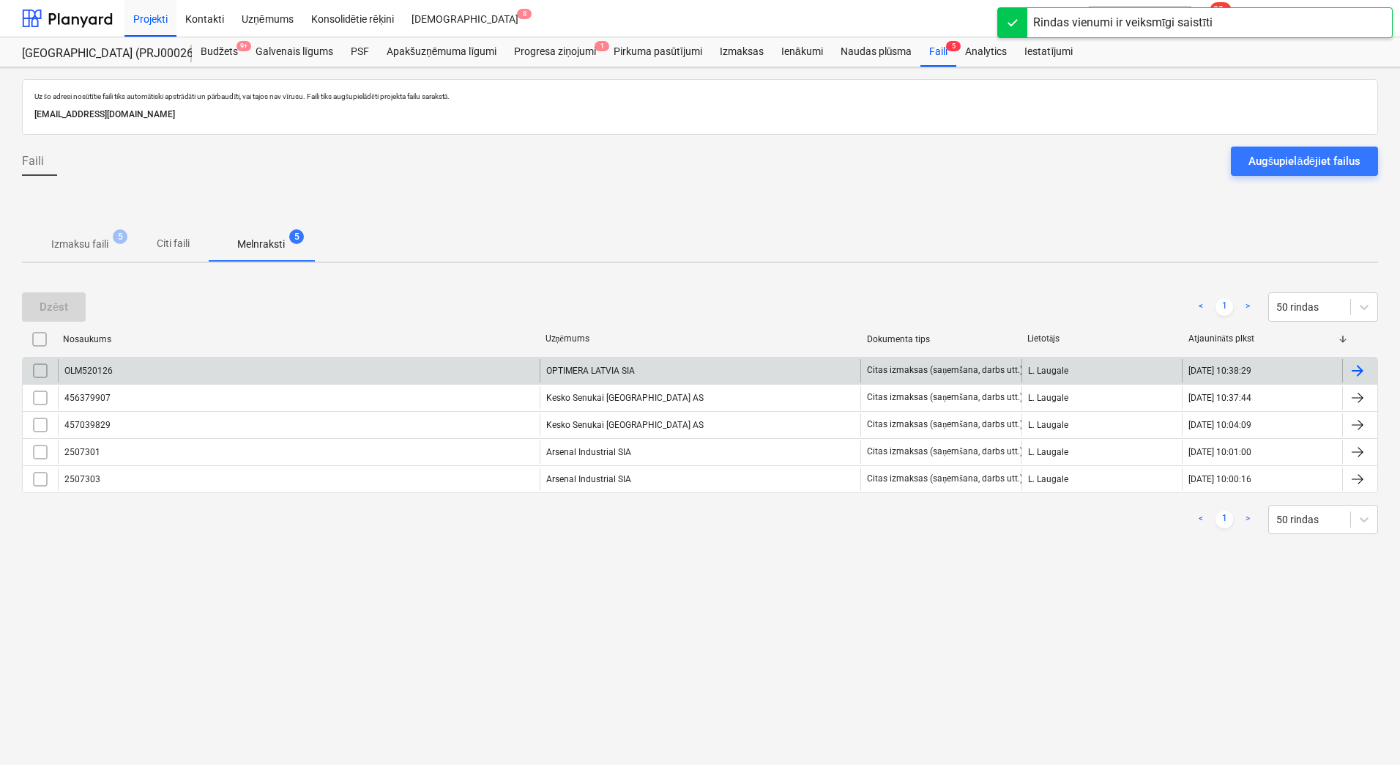
click at [682, 372] on div "OPTIMERA LATVIA SIA" at bounding box center [701, 370] width 322 height 23
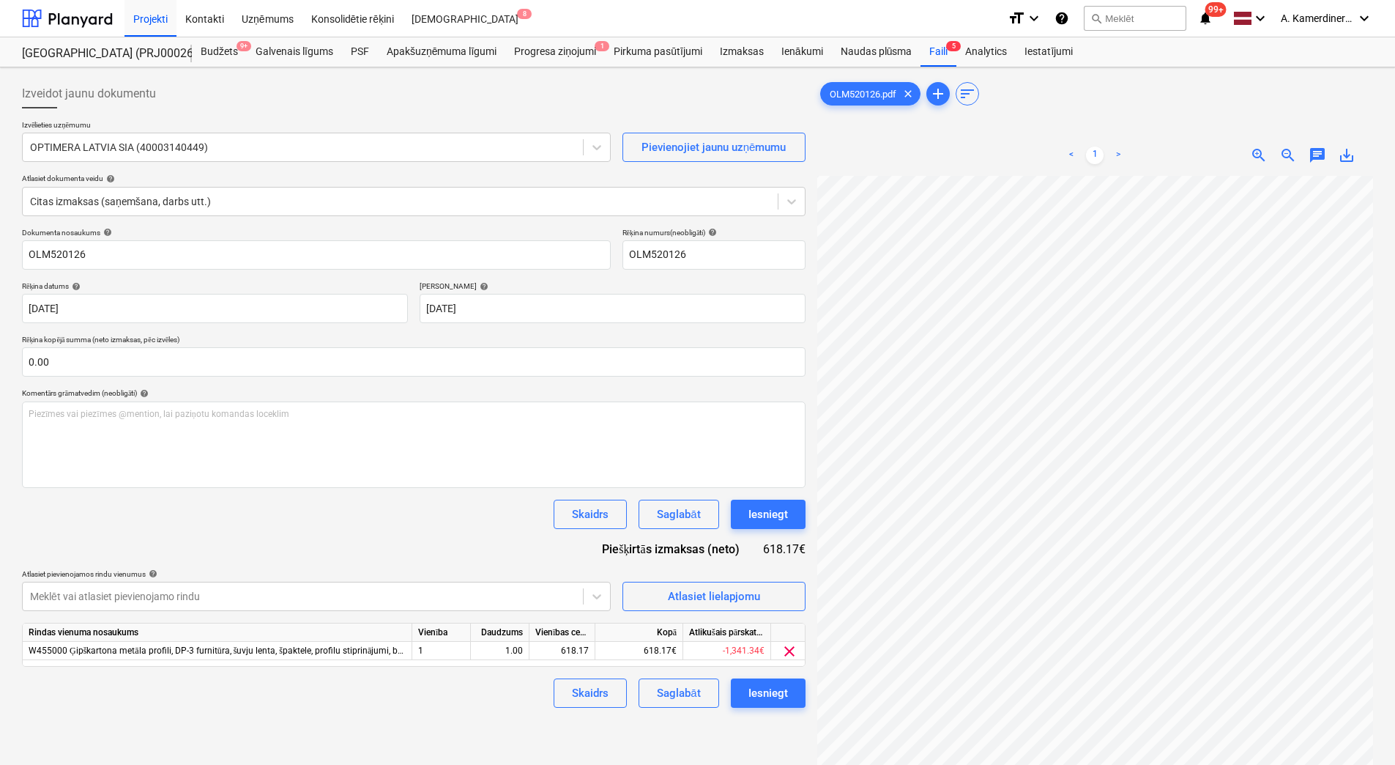
scroll to position [56, 67]
click at [779, 521] on div "Iesniegt" at bounding box center [769, 514] width 40 height 19
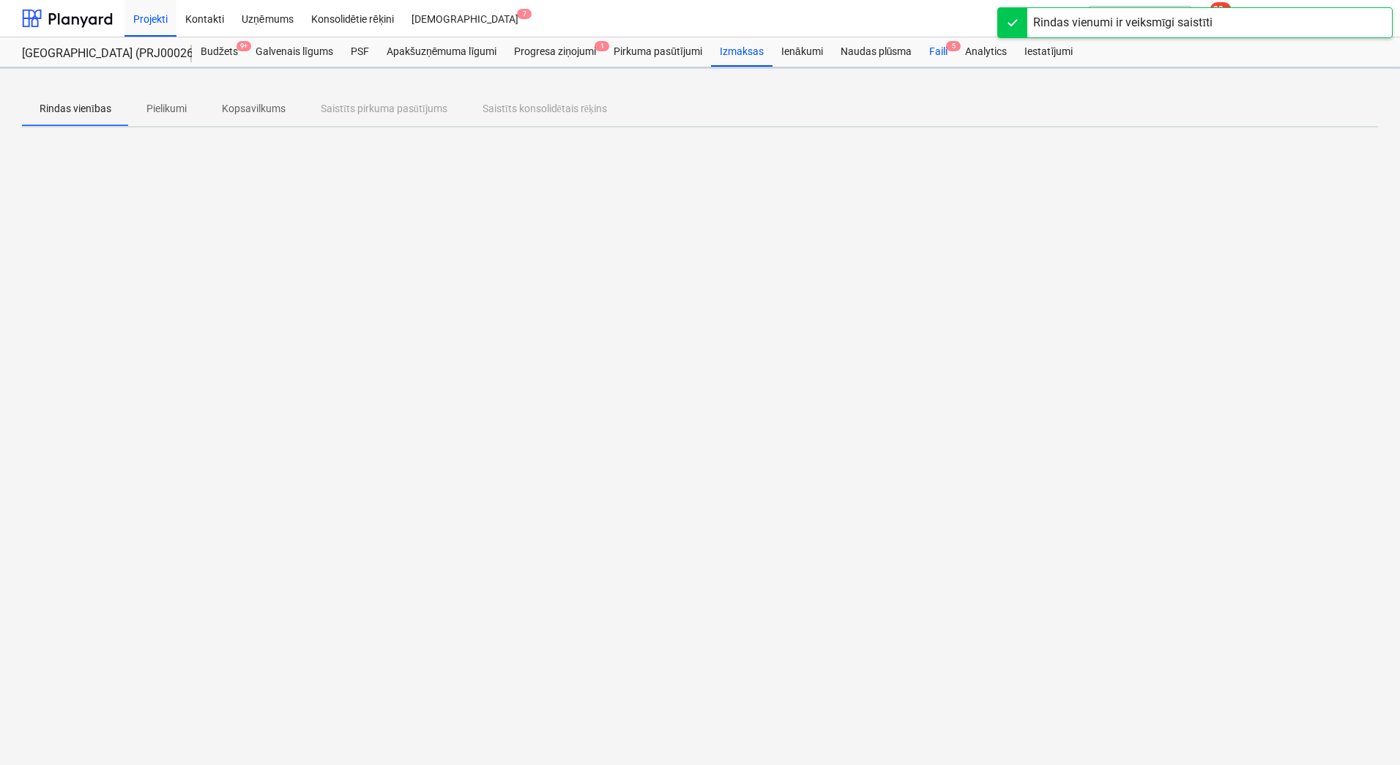
click at [949, 50] on span "5" at bounding box center [953, 46] width 15 height 10
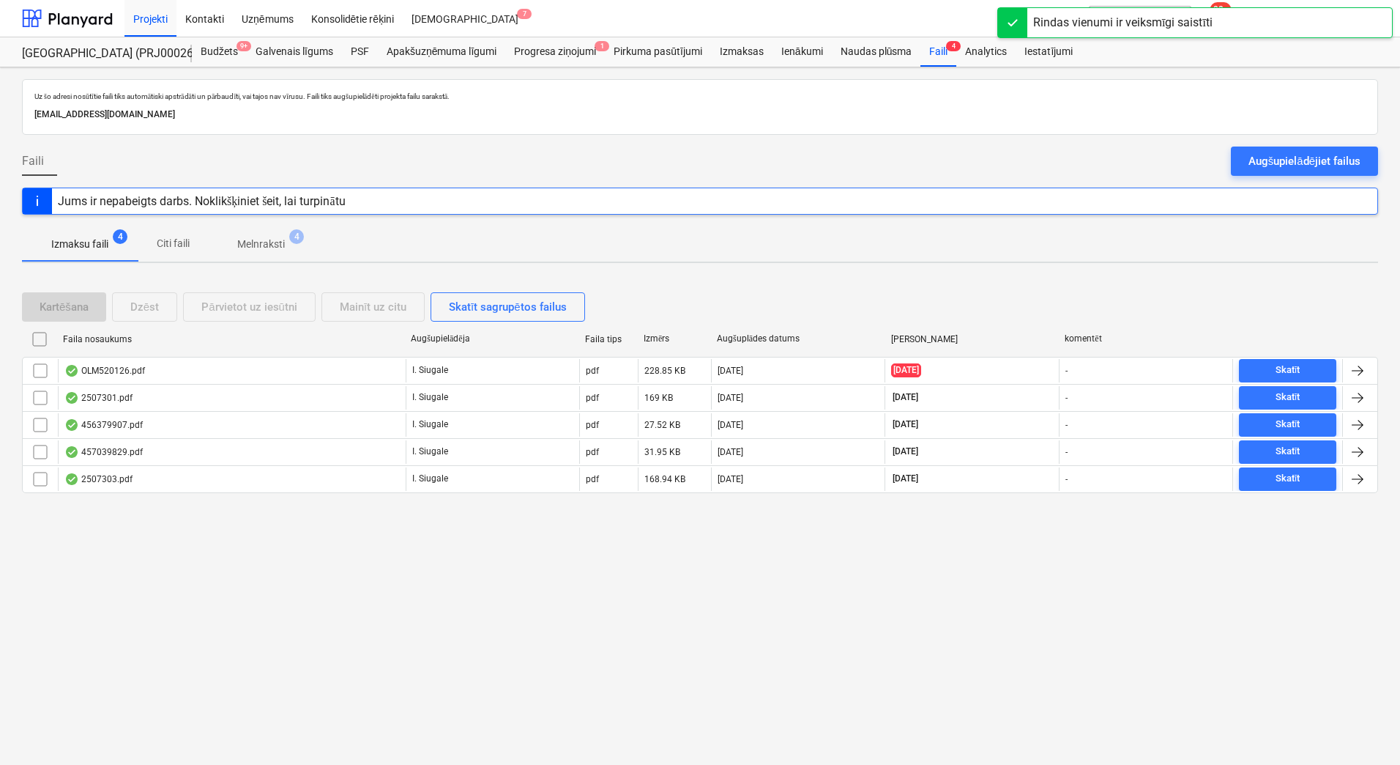
click at [290, 242] on span "Melnraksti 4" at bounding box center [261, 244] width 71 height 15
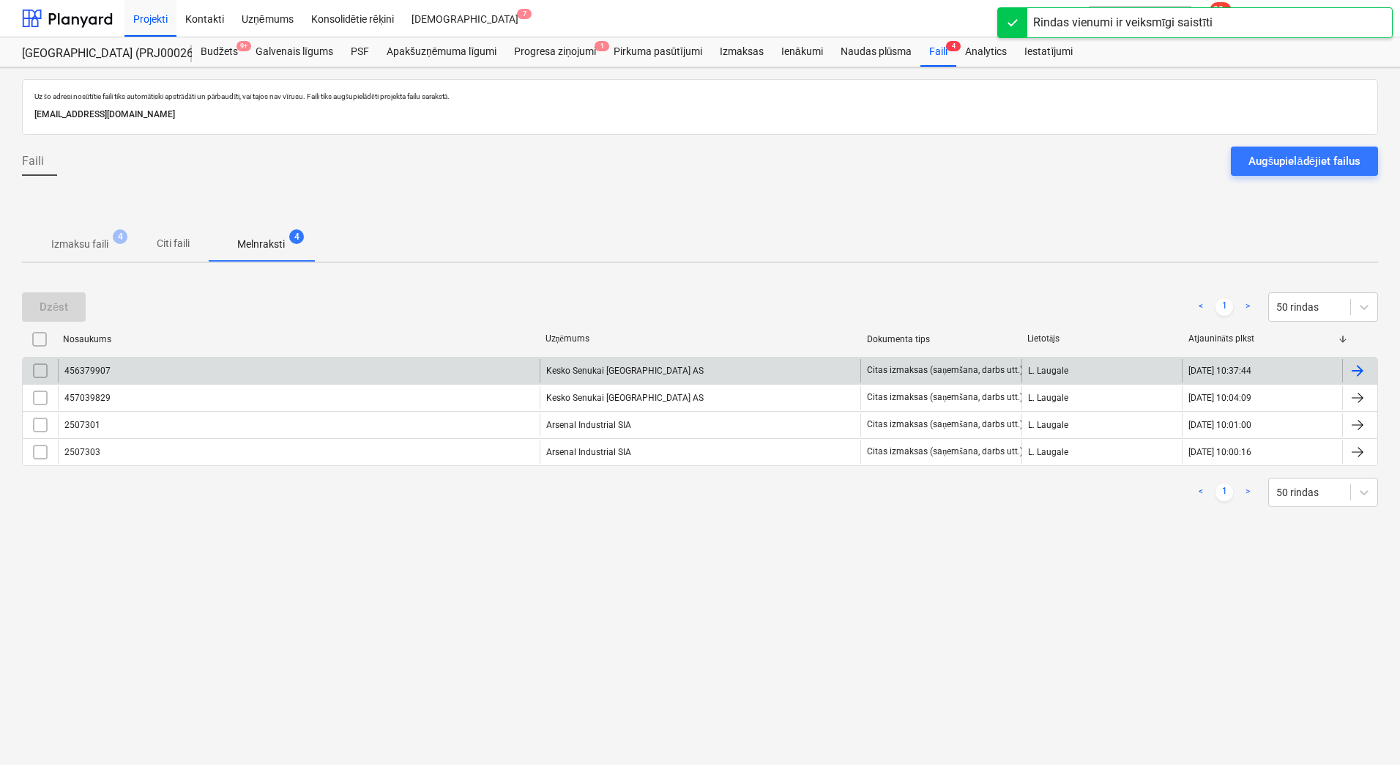
click at [598, 369] on div "Kesko Senukai [GEOGRAPHIC_DATA] AS" at bounding box center [701, 370] width 322 height 23
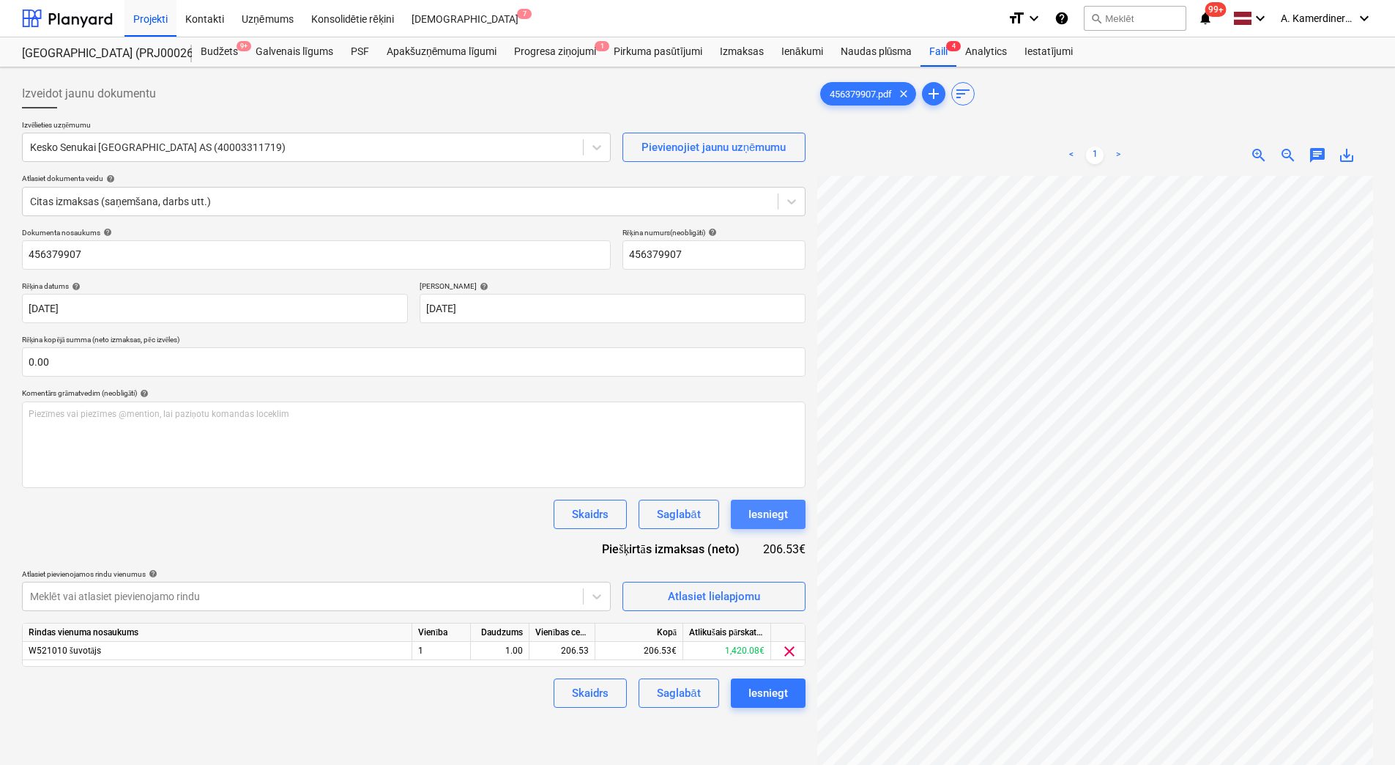
click at [766, 521] on div "Iesniegt" at bounding box center [769, 514] width 40 height 19
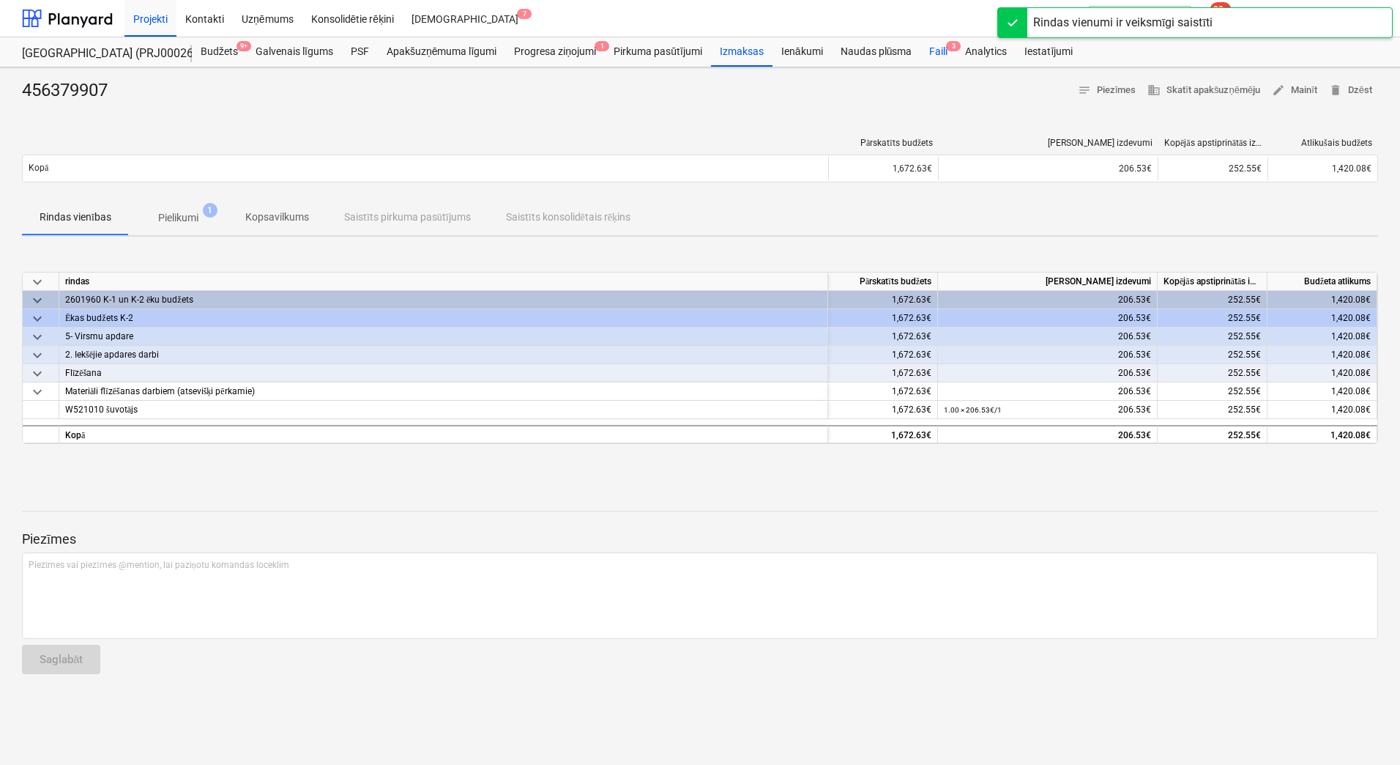
click at [951, 51] on span "3" at bounding box center [953, 46] width 15 height 10
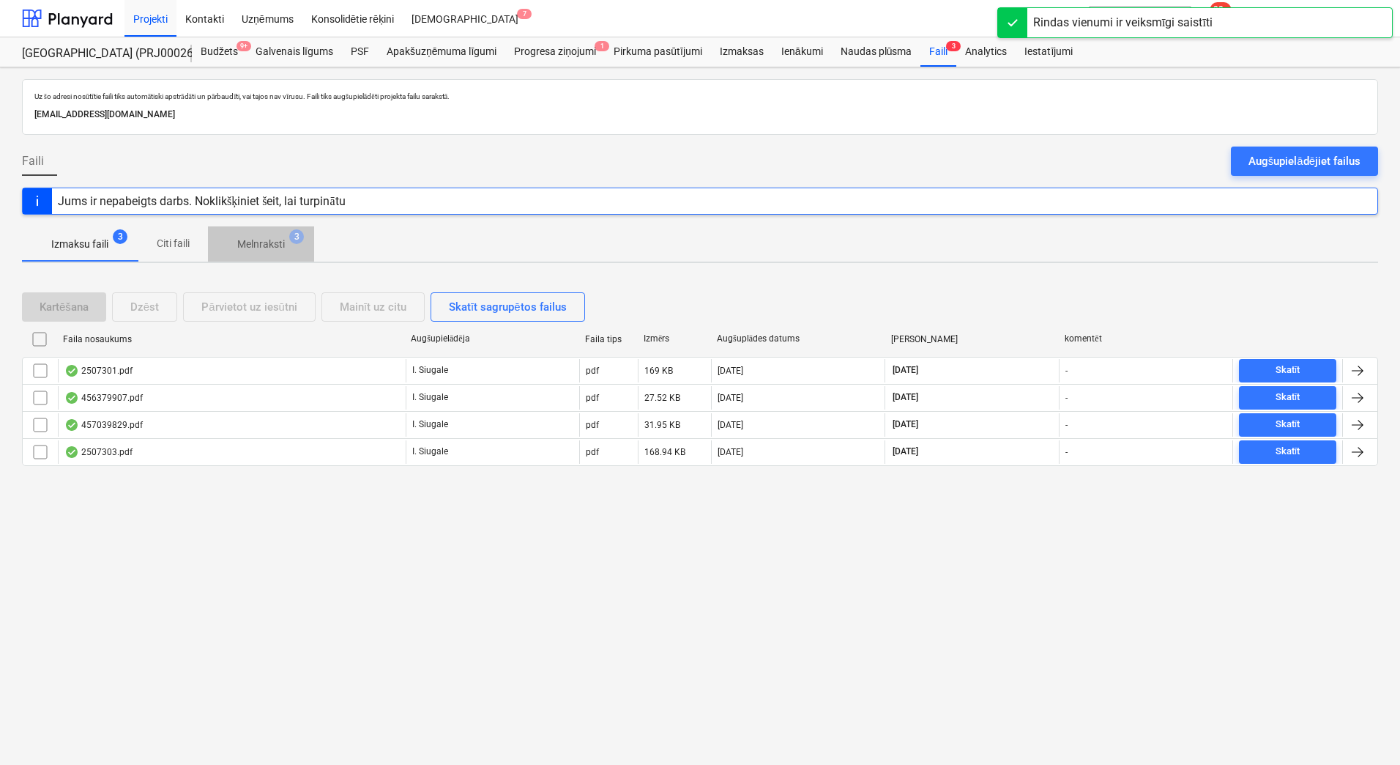
click at [273, 244] on p "Melnraksti" at bounding box center [261, 244] width 48 height 15
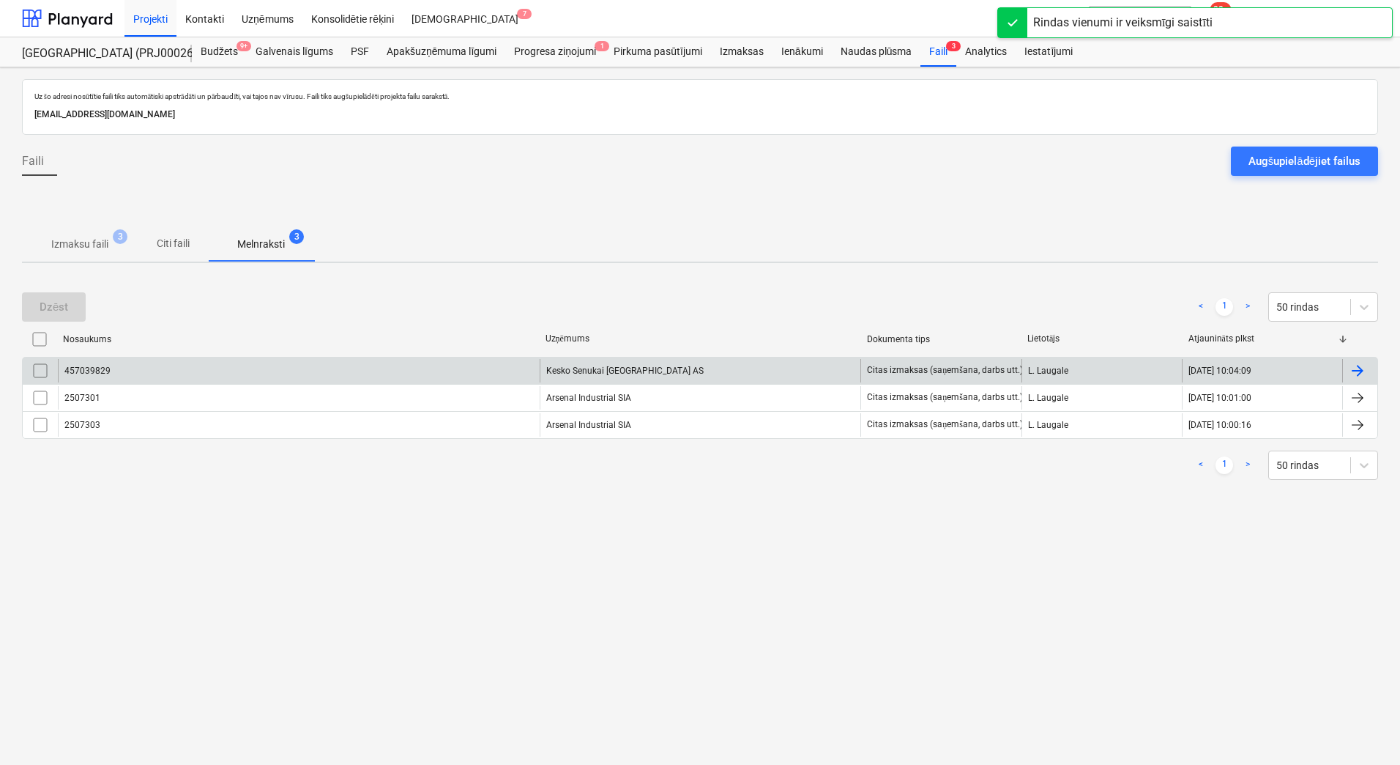
click at [621, 373] on div "Kesko Senukai [GEOGRAPHIC_DATA] AS" at bounding box center [701, 370] width 322 height 23
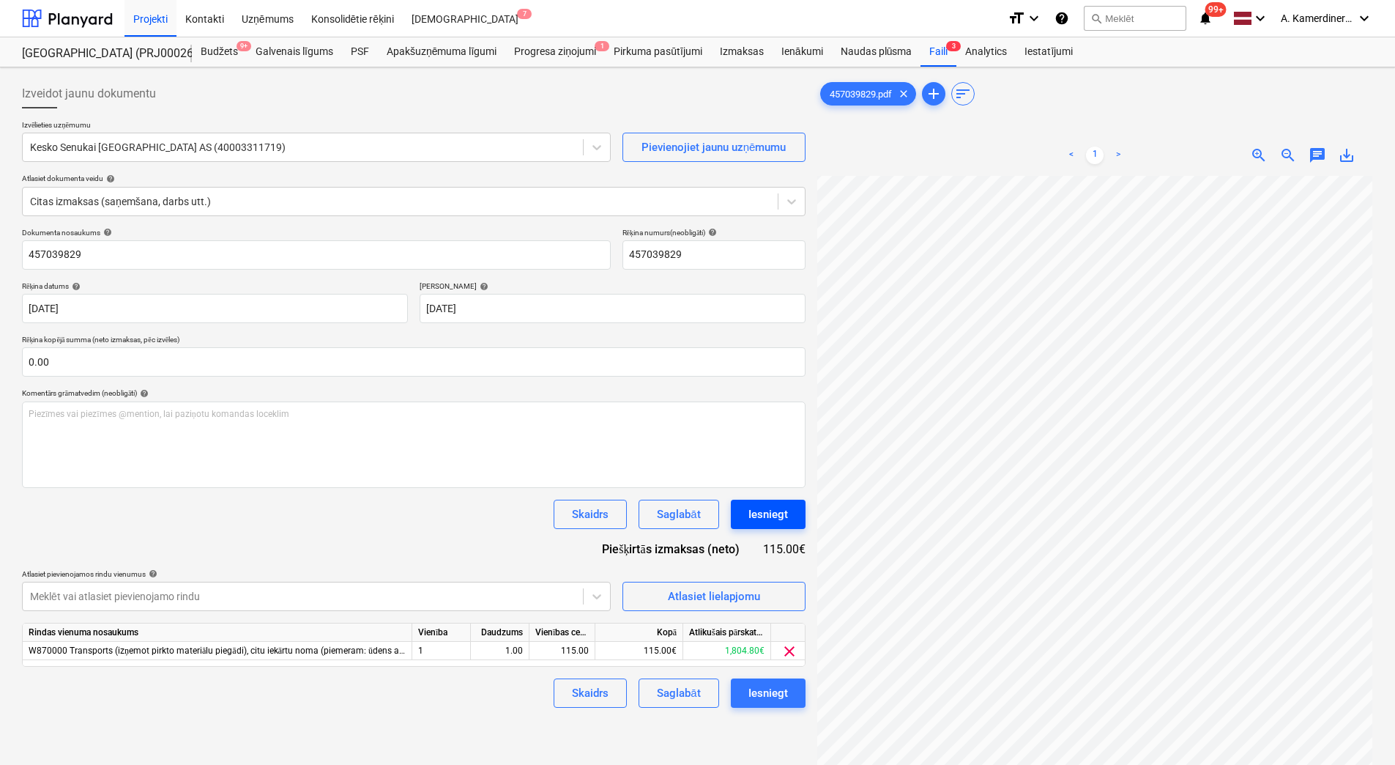
scroll to position [199, 106]
click at [754, 506] on div "Iesniegt" at bounding box center [769, 514] width 40 height 19
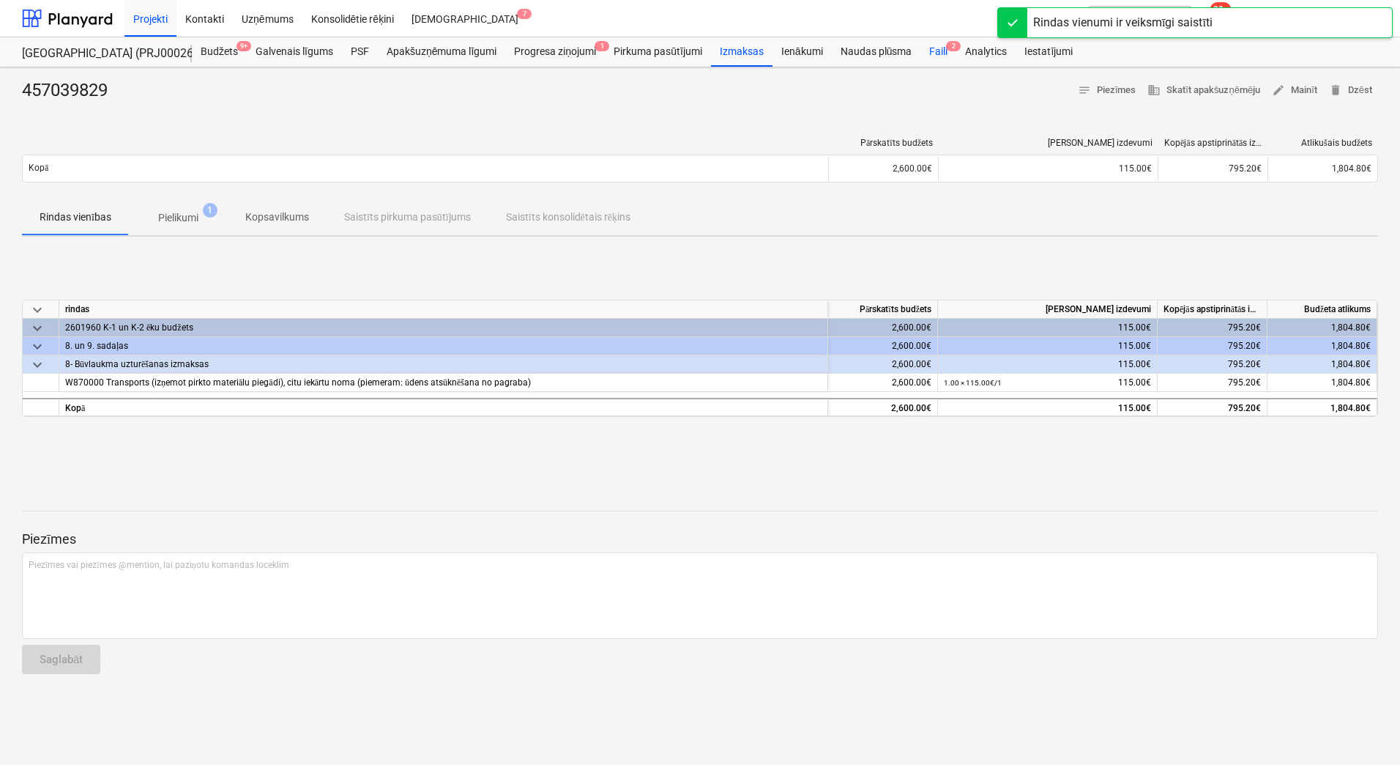
click at [941, 52] on div "Faili 2" at bounding box center [939, 51] width 36 height 29
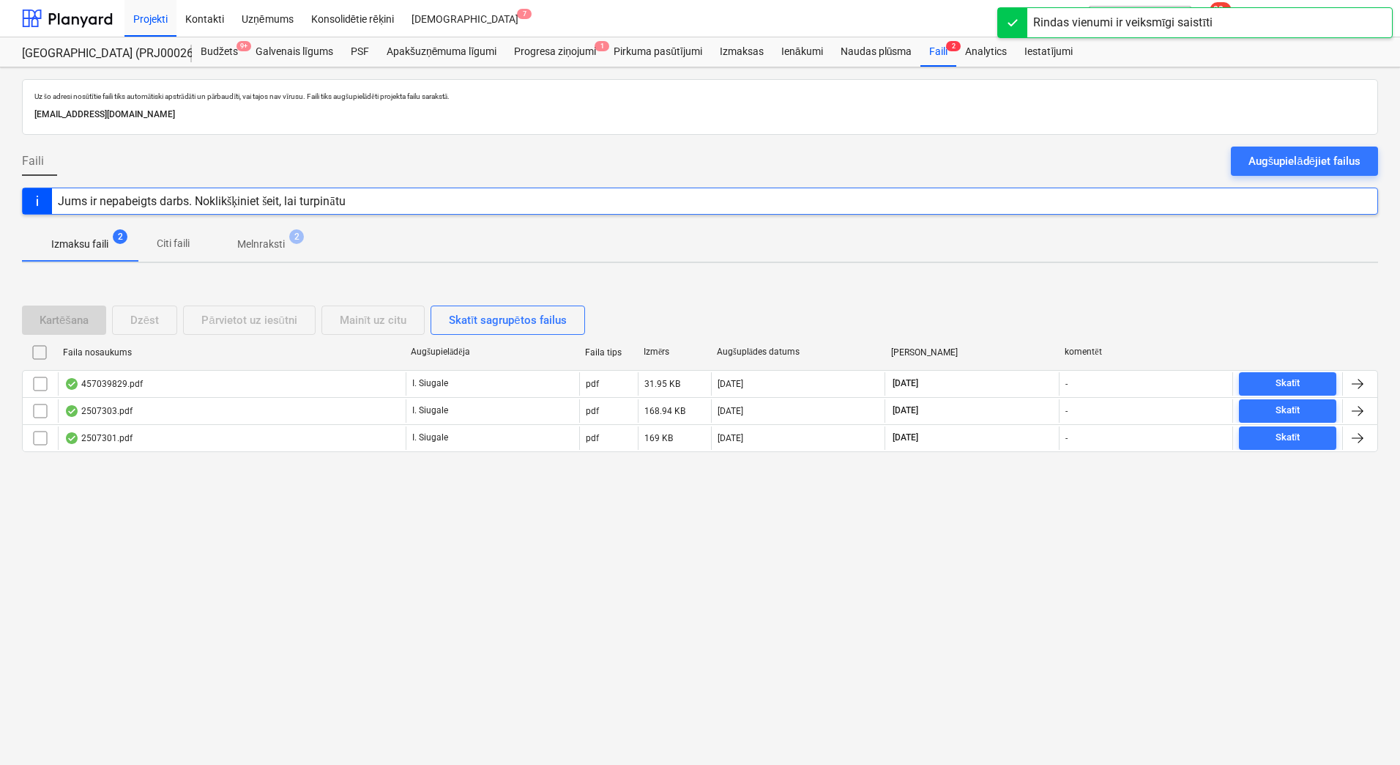
click at [275, 240] on p "Melnraksti" at bounding box center [261, 244] width 48 height 15
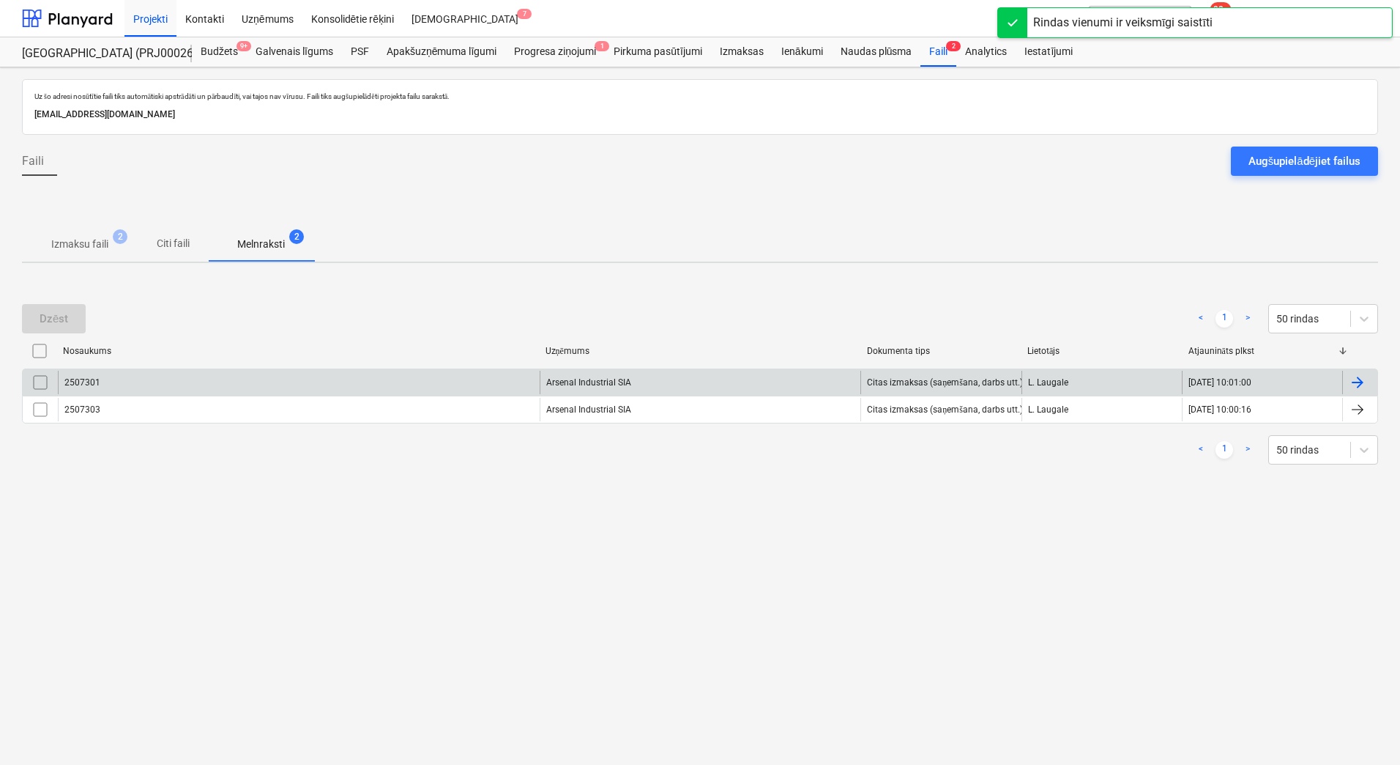
click at [579, 382] on div "Arsenal Industrial SIA" at bounding box center [701, 382] width 322 height 23
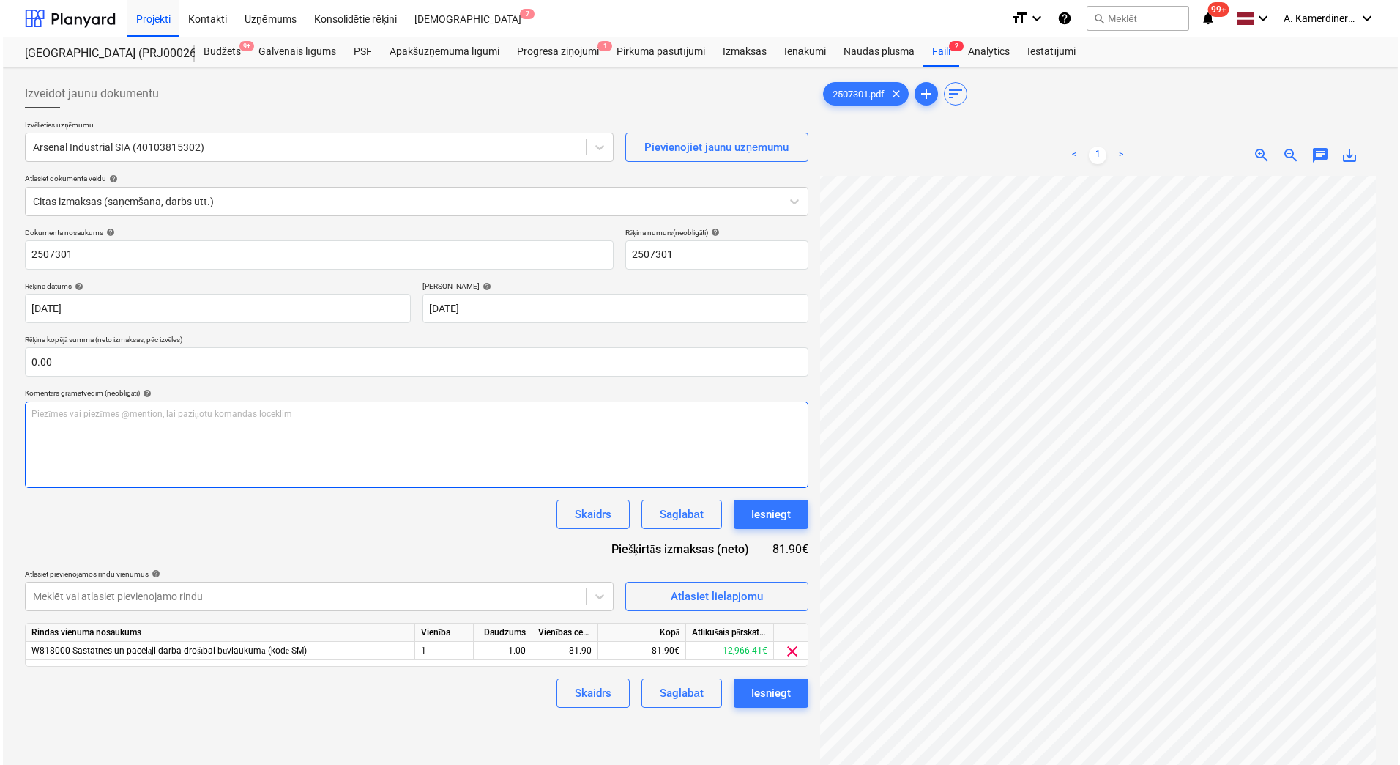
scroll to position [0, 377]
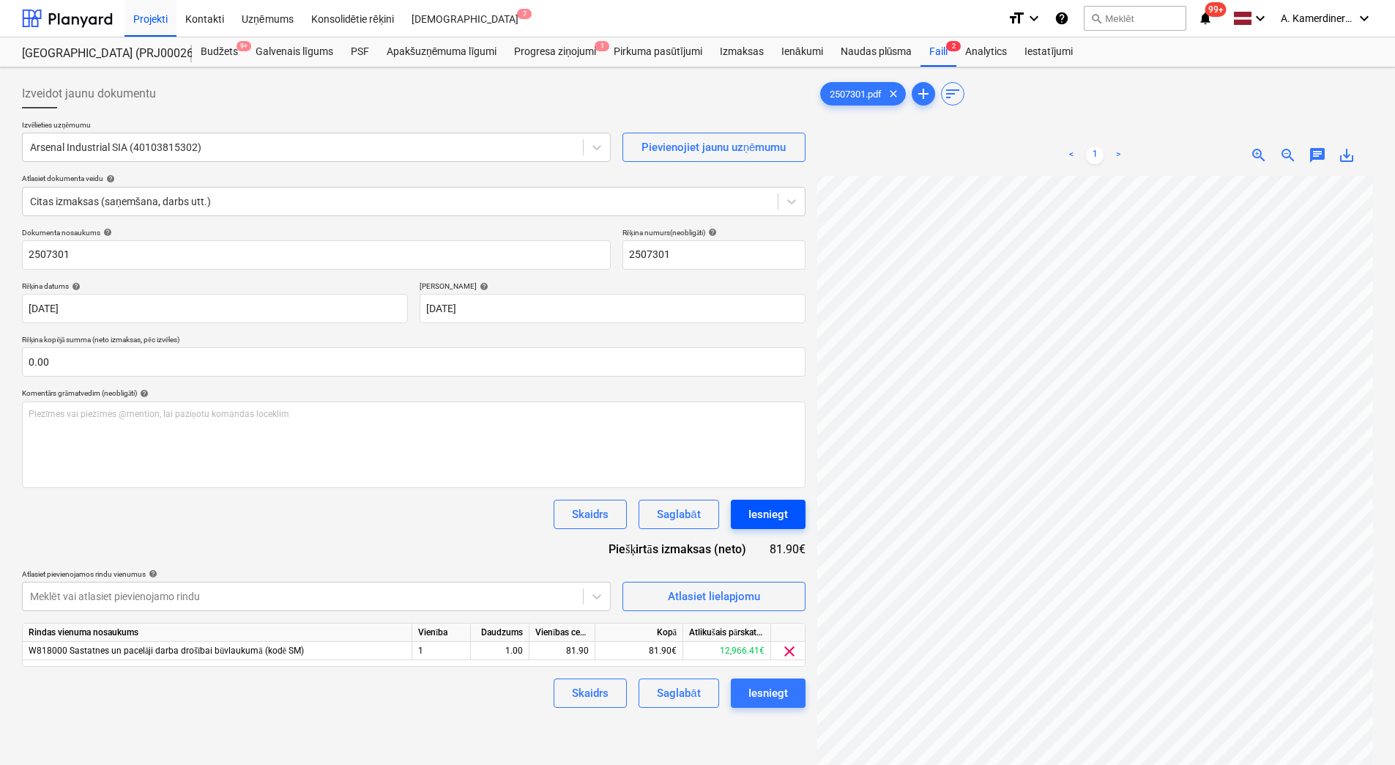
click at [785, 521] on div "Iesniegt" at bounding box center [769, 514] width 40 height 19
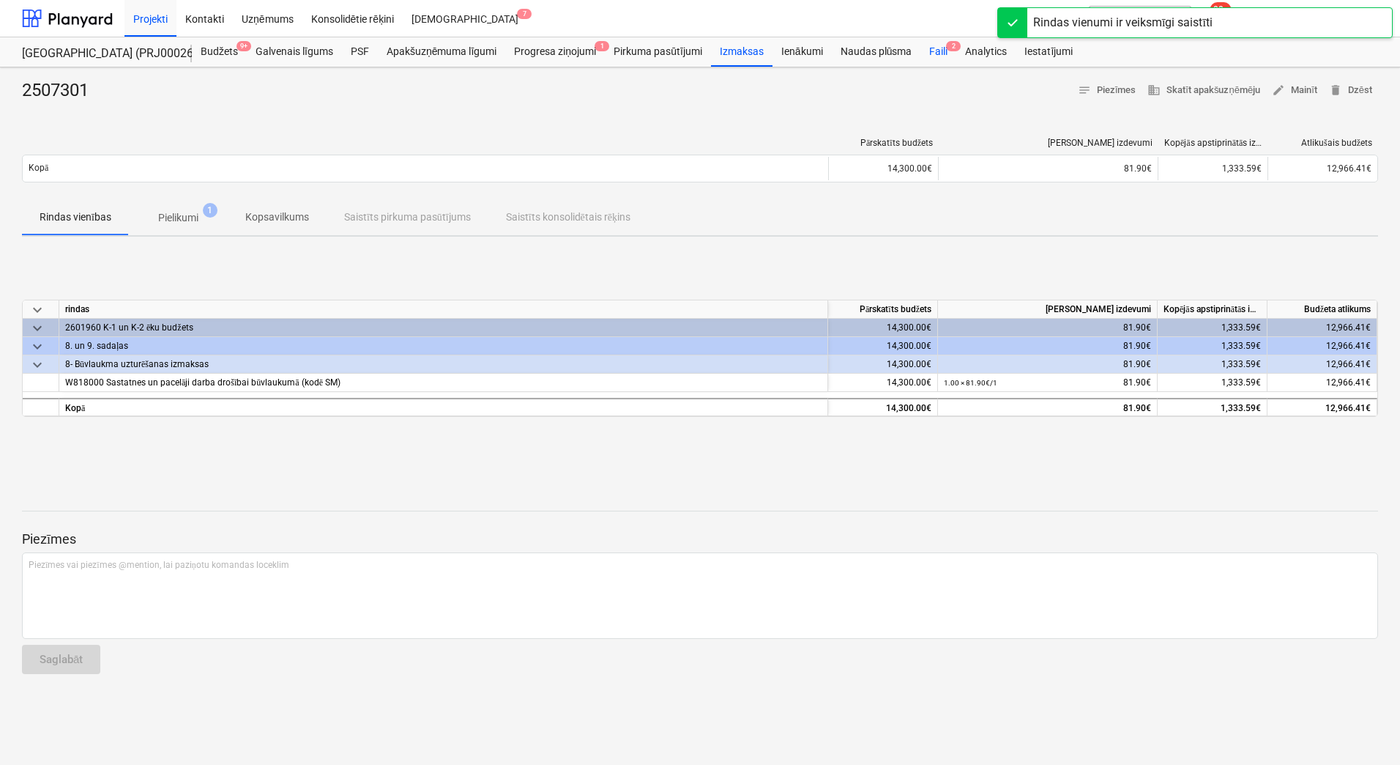
click at [926, 48] on div "Faili 2" at bounding box center [939, 51] width 36 height 29
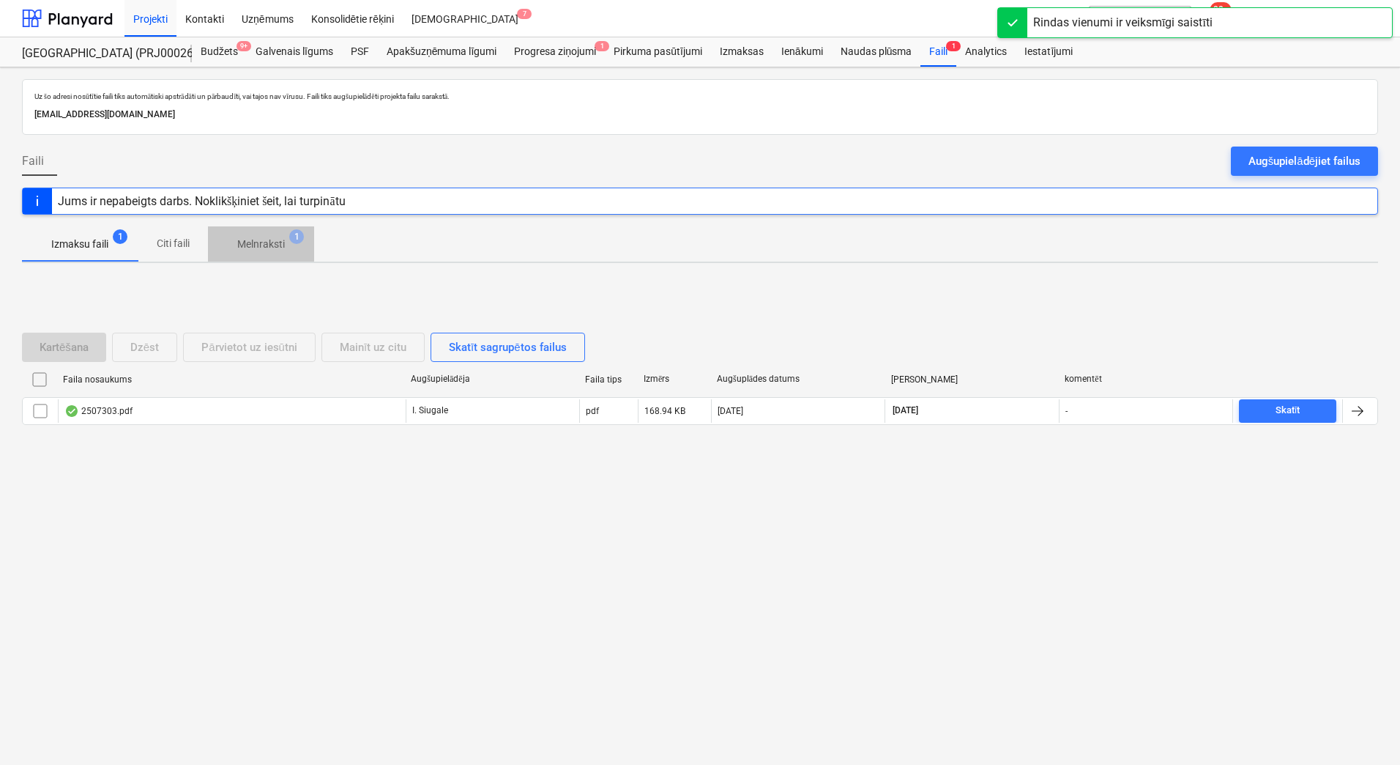
click at [261, 246] on p "Melnraksti" at bounding box center [261, 244] width 48 height 15
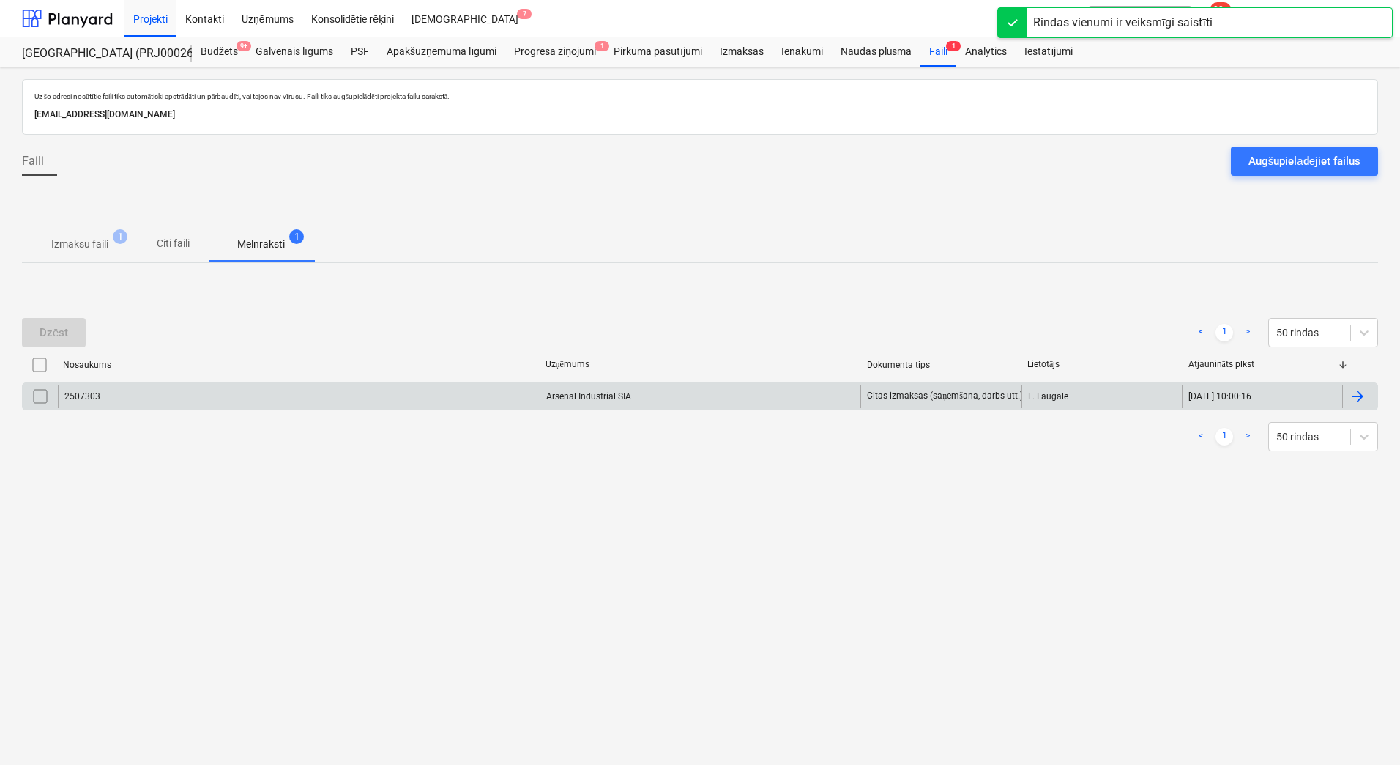
click at [608, 394] on div "Arsenal Industrial SIA" at bounding box center [701, 396] width 322 height 23
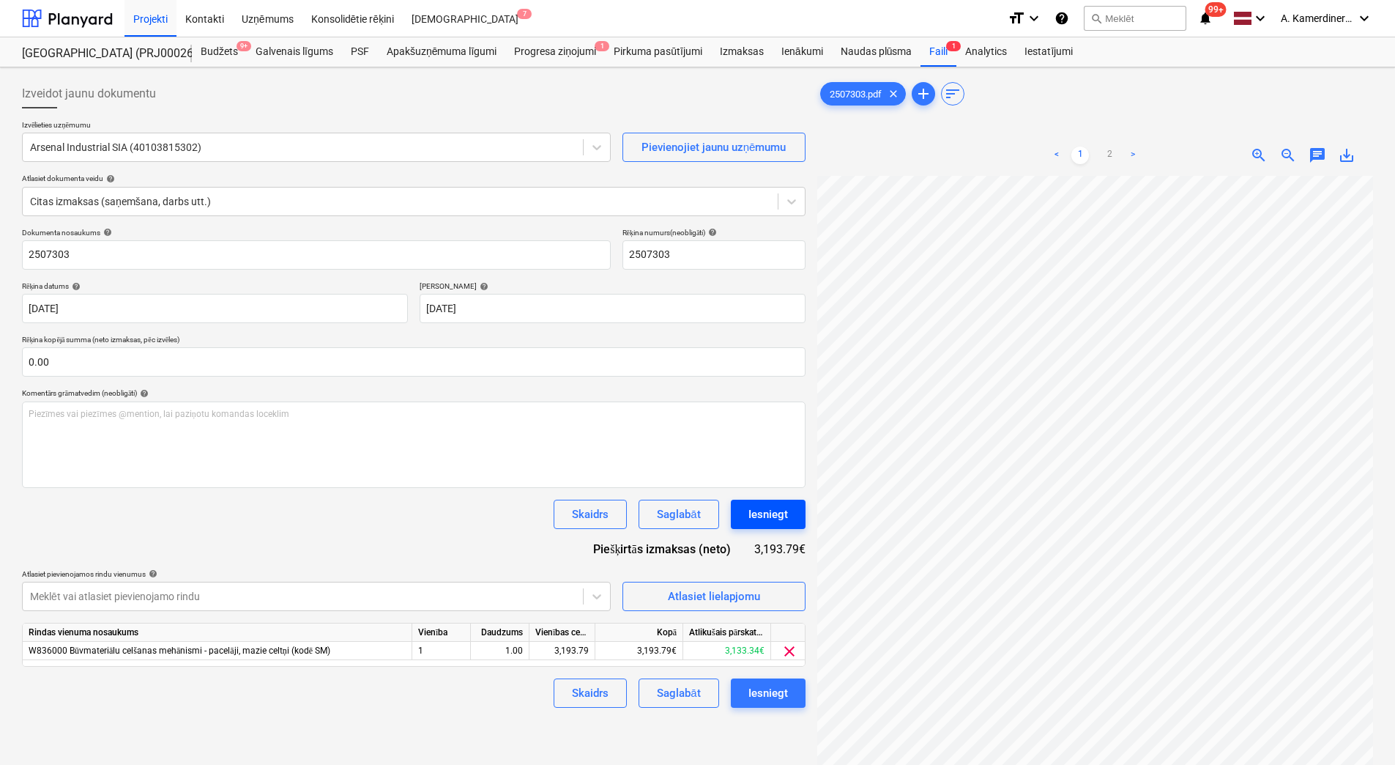
click at [771, 513] on div "Iesniegt" at bounding box center [769, 514] width 40 height 19
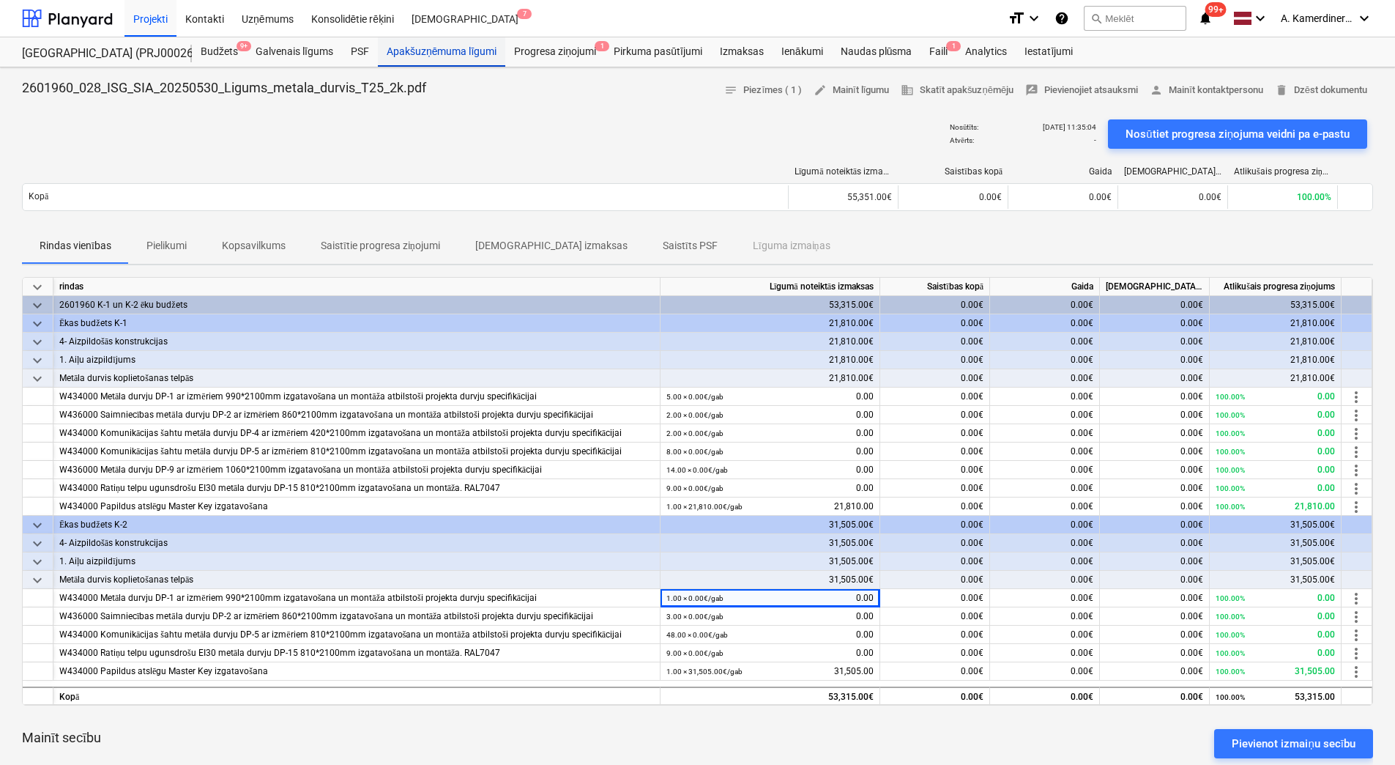
click at [481, 54] on div "Apakšuzņēmuma līgumi" at bounding box center [441, 51] width 127 height 29
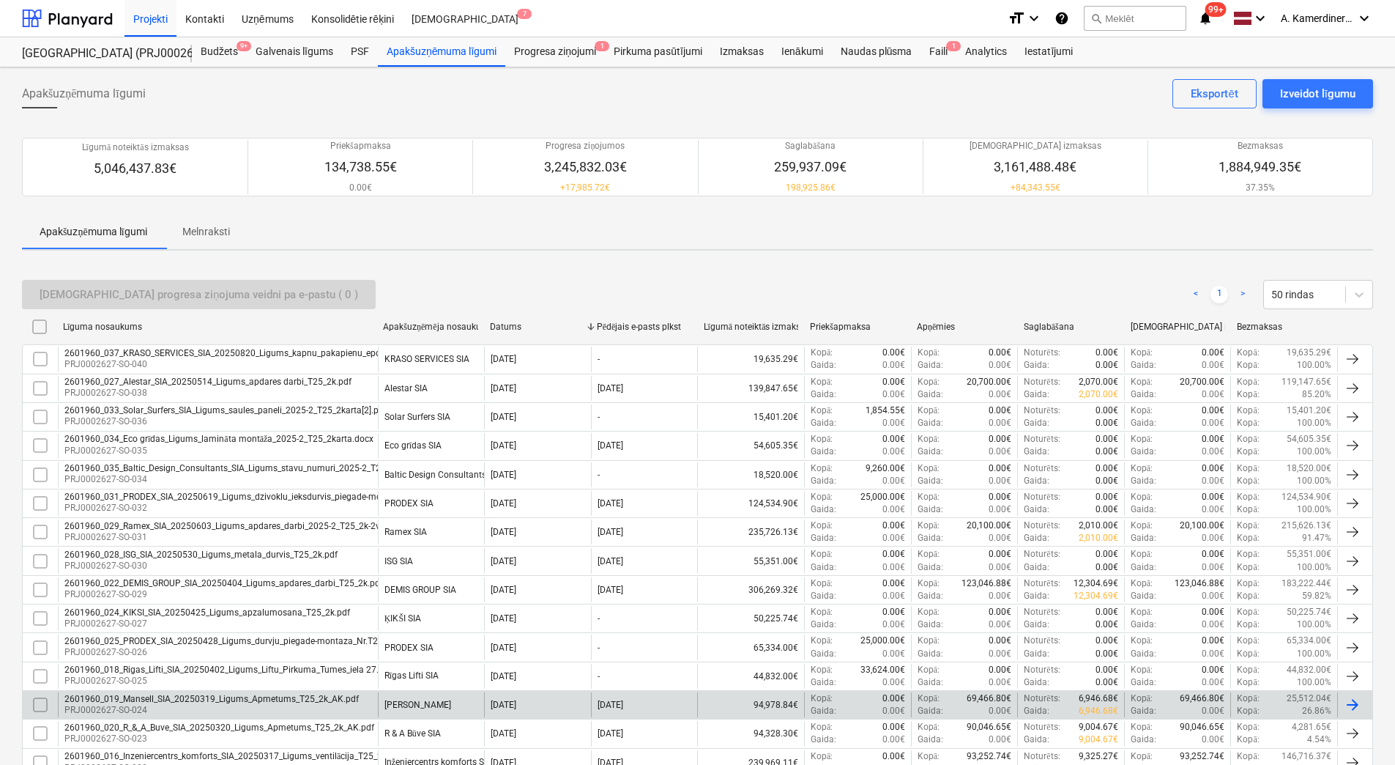
click at [352, 706] on p "PRJ0002627-SO-024" at bounding box center [211, 710] width 294 height 12
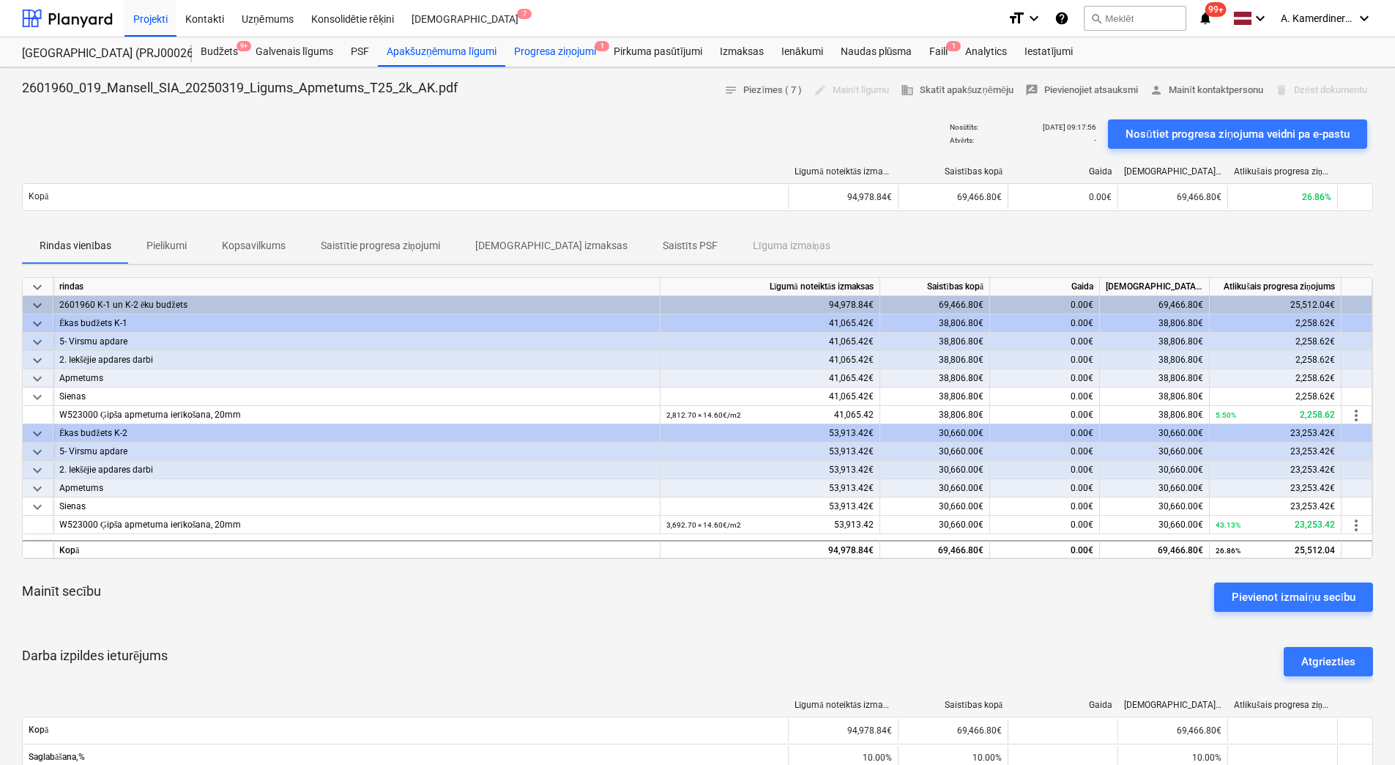
click at [566, 46] on div "Progresa ziņojumi 1" at bounding box center [555, 51] width 100 height 29
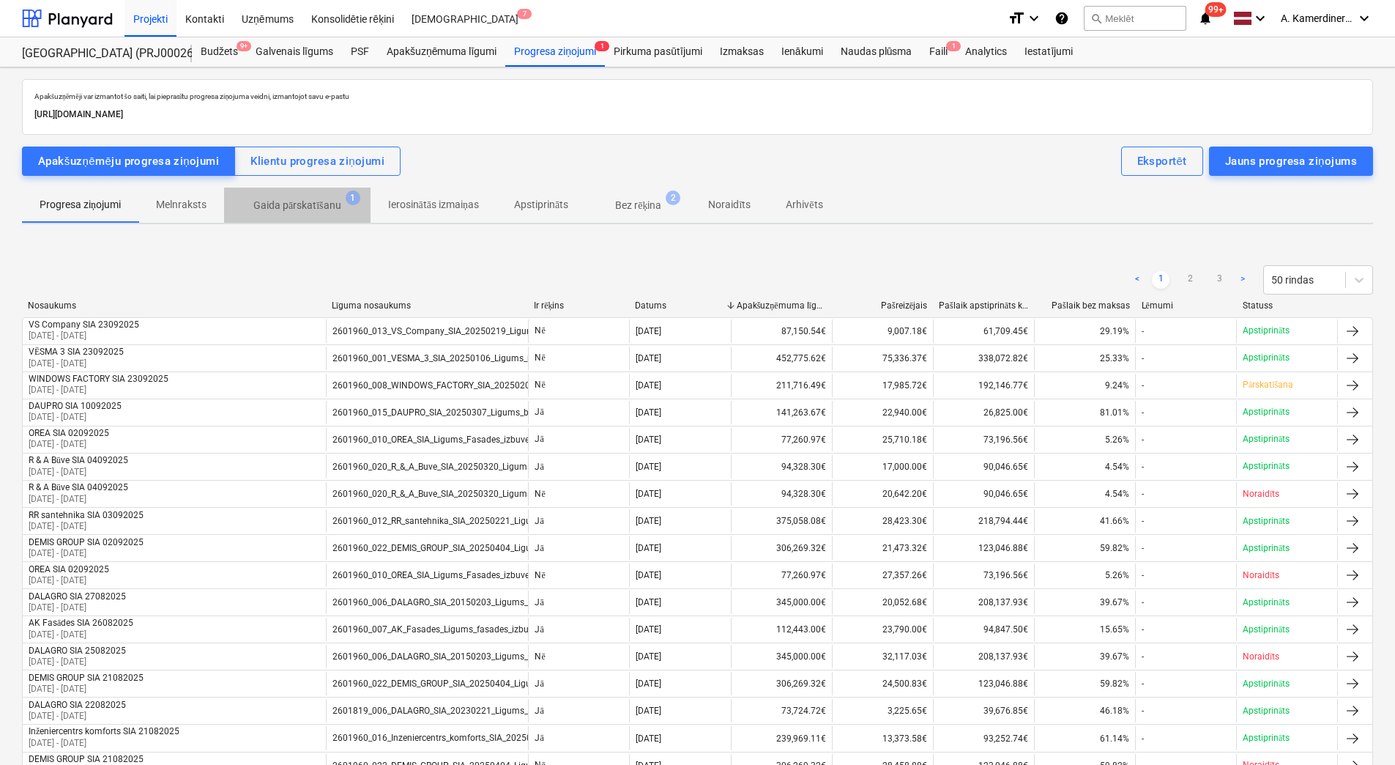
click at [316, 207] on p "Gaida pārskatīšanu" at bounding box center [297, 205] width 88 height 15
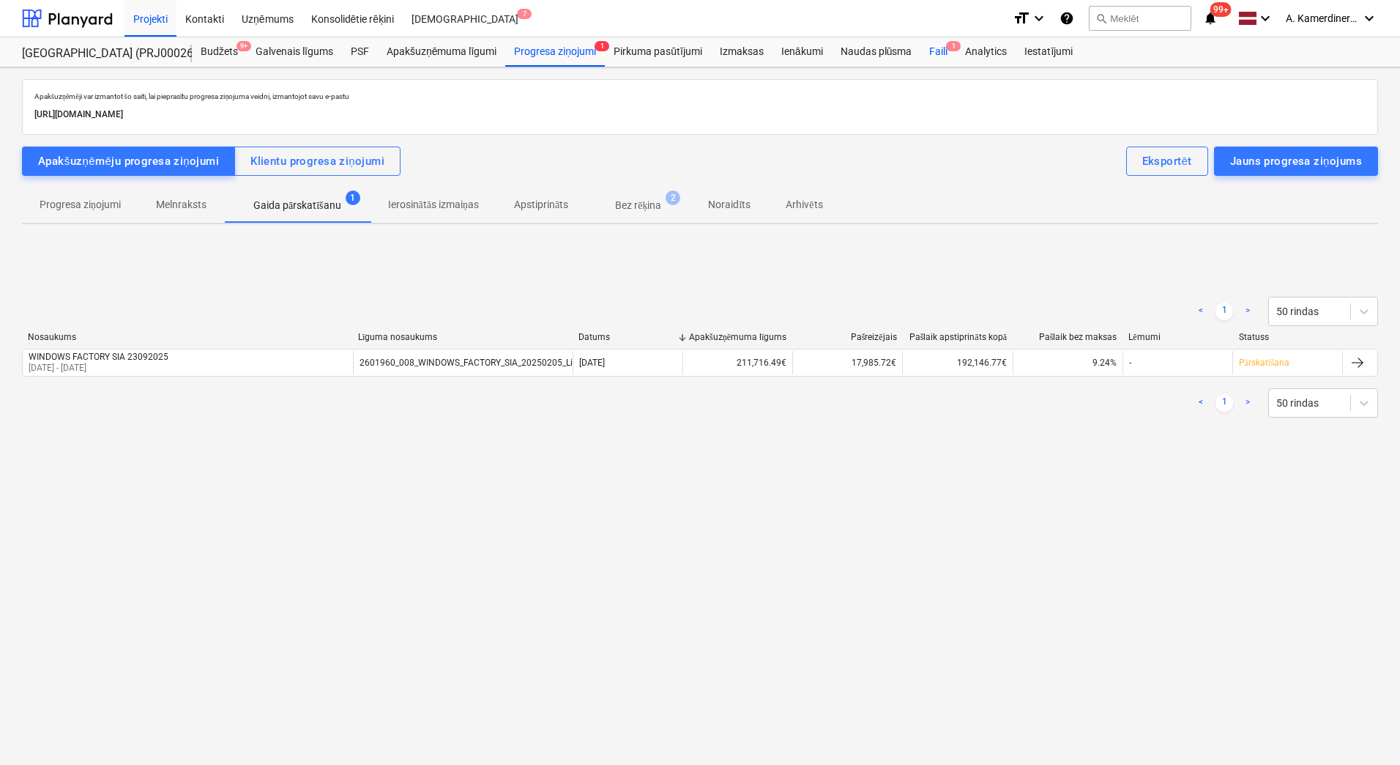
click at [934, 48] on div "Faili 1" at bounding box center [939, 51] width 36 height 29
